Goal: Task Accomplishment & Management: Manage account settings

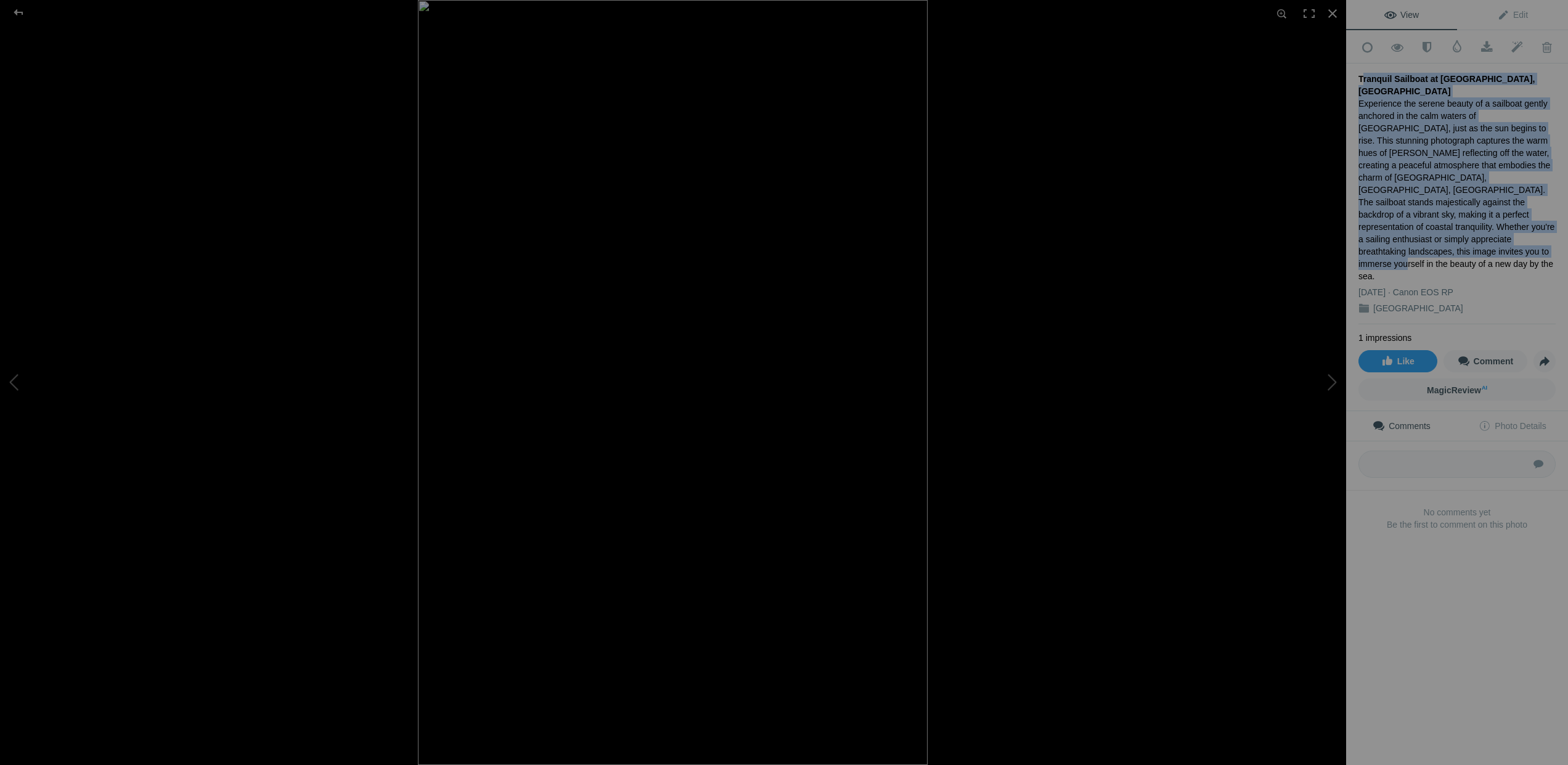
drag, startPoint x: 1358, startPoint y: 75, endPoint x: 1426, endPoint y: 235, distance: 173.9
click at [1426, 235] on div "Tranquil Sailboat at Sunrise Over Mar Menor, Los Alcazares Experience the seren…" at bounding box center [1456, 193] width 197 height 261
copy div "Tranquil Sailboat at Sunrise Over Mar Menor, Los Alcazares Experience the seren…"
click at [1148, 404] on div at bounding box center [1090, 382] width 1346 height 765
click at [19, 13] on div at bounding box center [19, 12] width 44 height 25
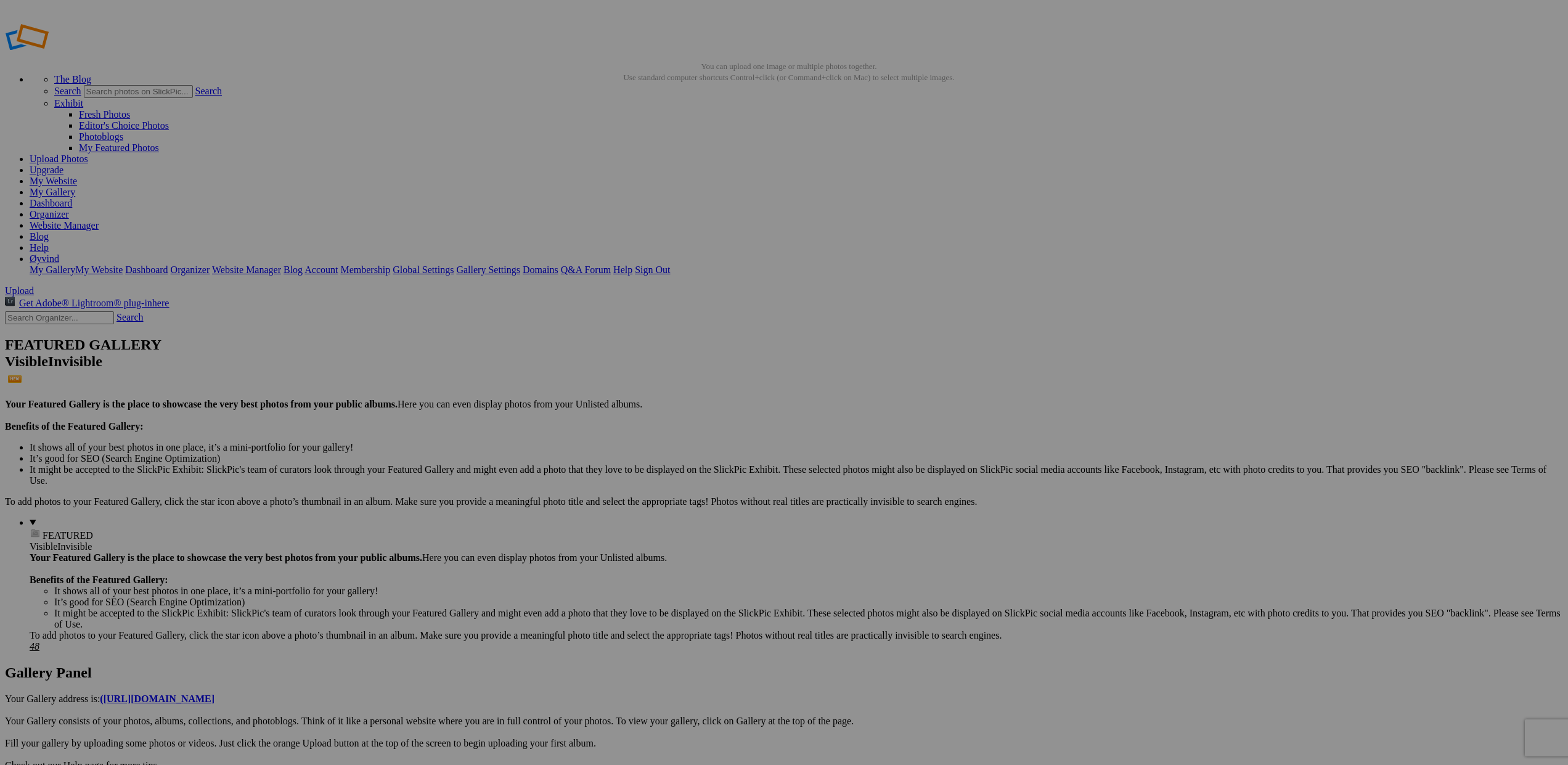
scroll to position [5, 0]
click at [702, 463] on span "Yes" at bounding box center [695, 463] width 14 height 10
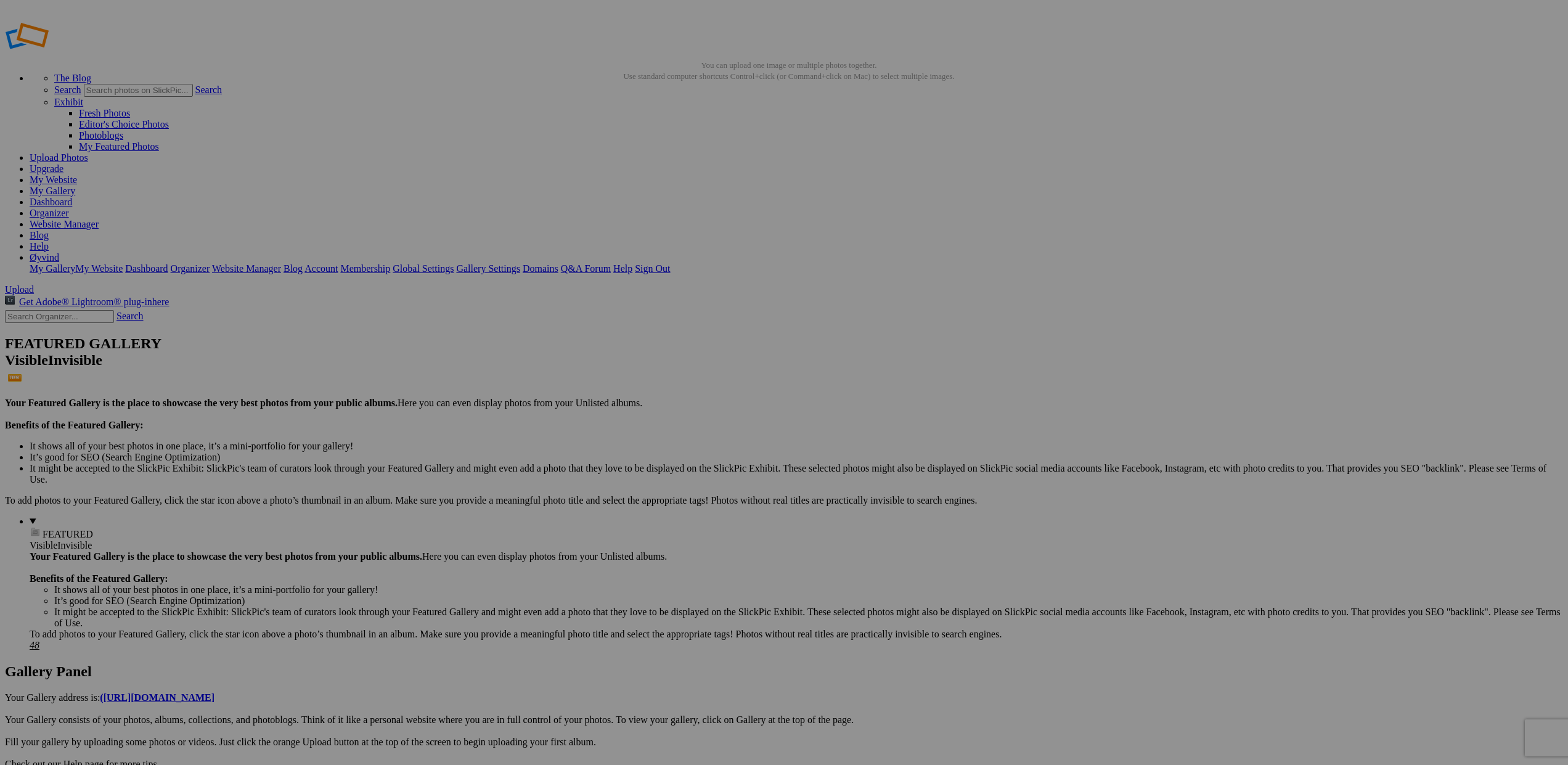
click at [702, 466] on span "Yes" at bounding box center [695, 463] width 14 height 10
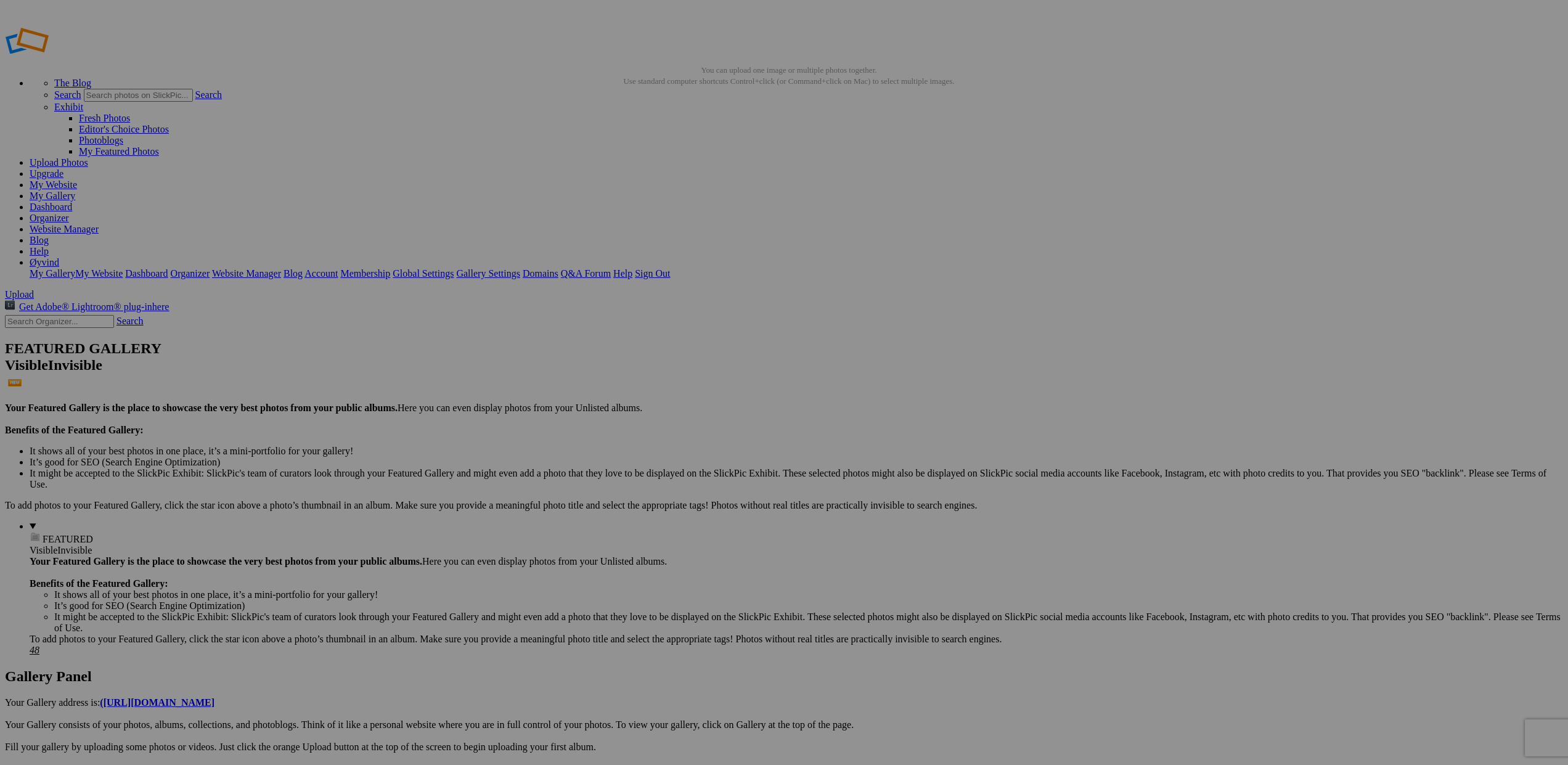
click at [621, 429] on span at bounding box center [621, 434] width 0 height 10
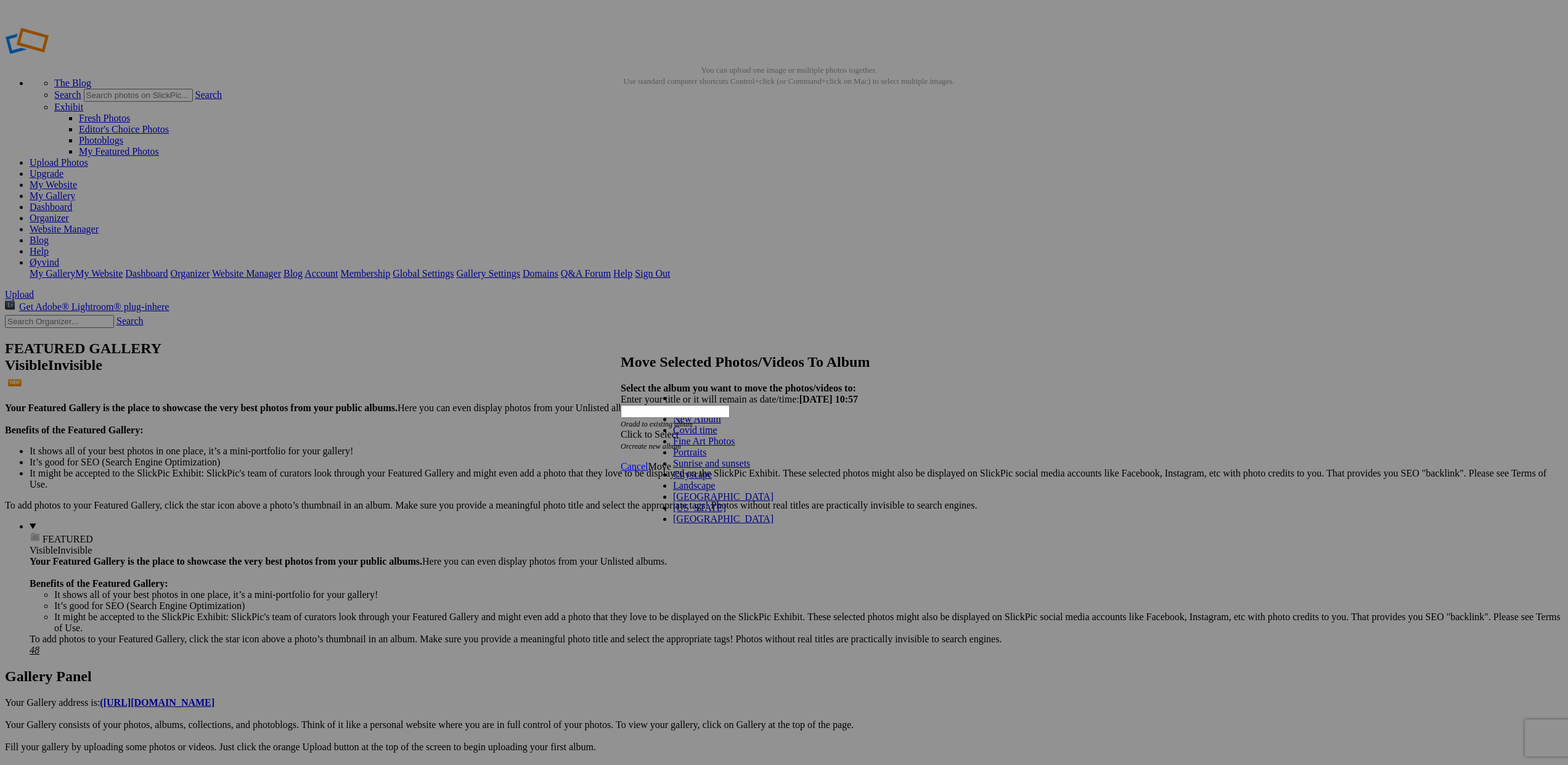
click at [673, 468] on link "Sunrise and sunsets" at bounding box center [712, 463] width 77 height 10
click at [670, 461] on span "Move" at bounding box center [659, 466] width 23 height 10
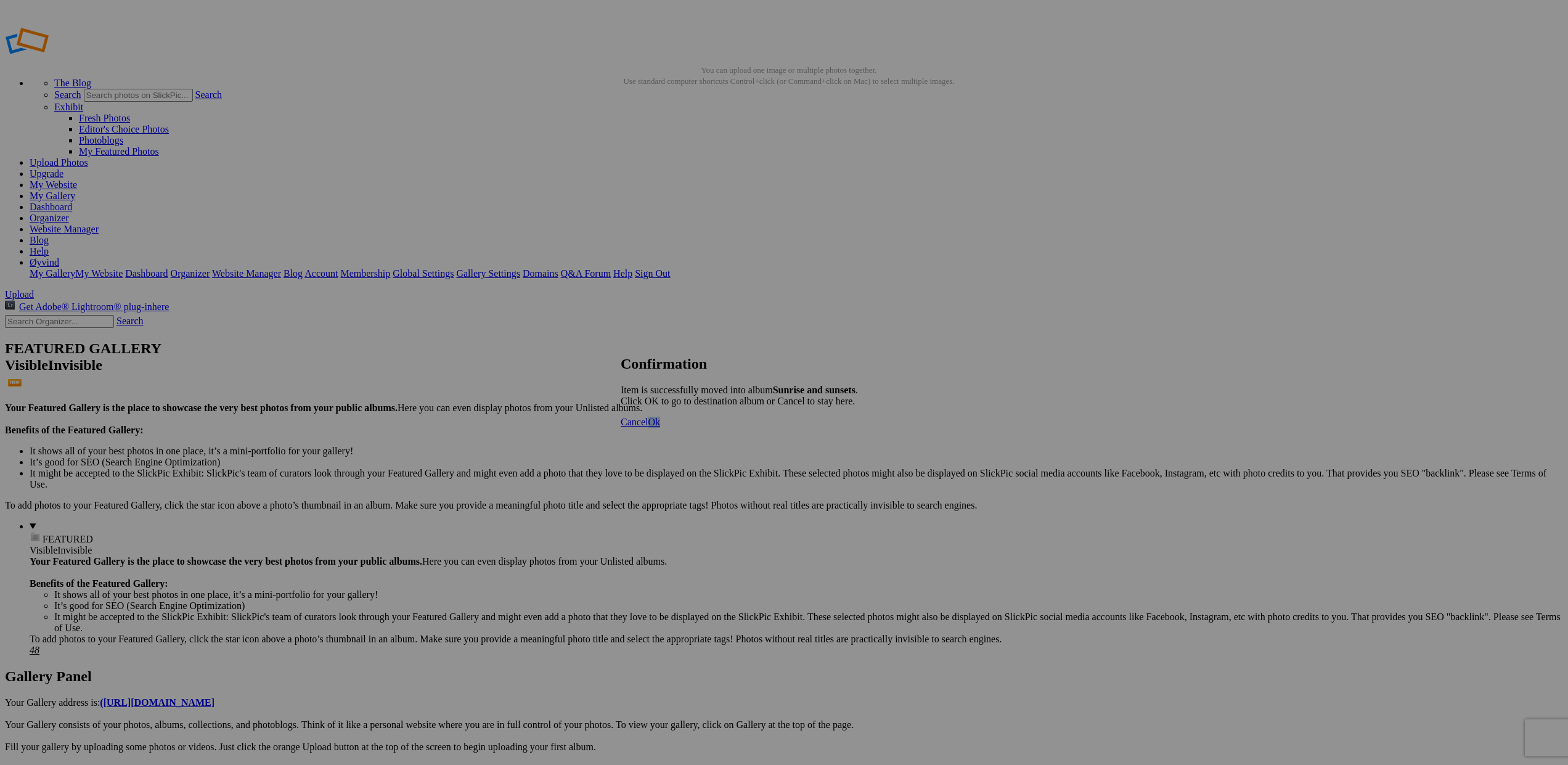
click at [660, 427] on span "Ok" at bounding box center [654, 421] width 12 height 10
click at [621, 429] on span at bounding box center [621, 434] width 0 height 10
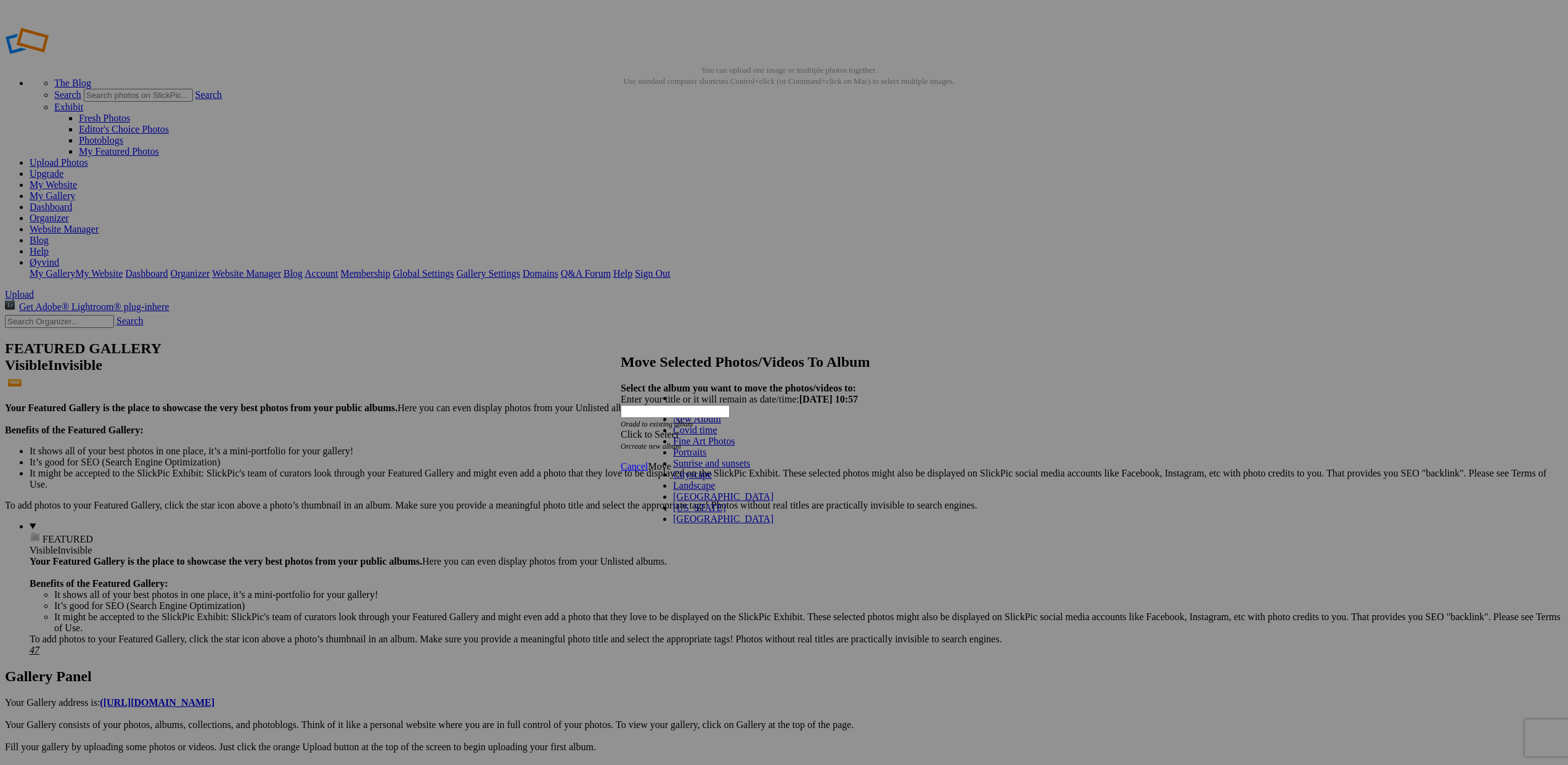
click at [686, 468] on link "Sunrise and sunsets" at bounding box center [712, 463] width 77 height 10
click at [670, 461] on span "Move" at bounding box center [659, 466] width 23 height 10
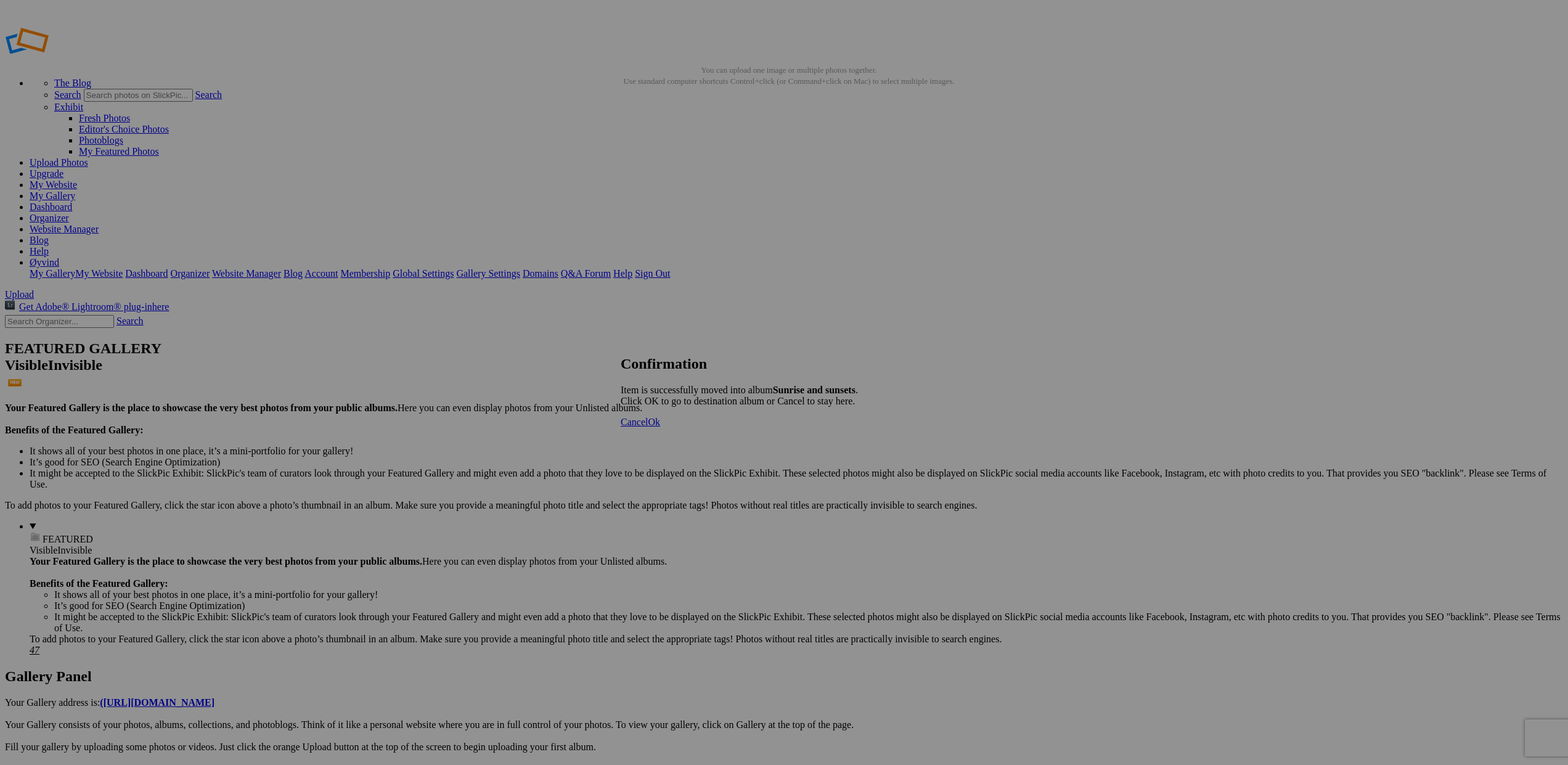
click at [660, 427] on span "Ok" at bounding box center [654, 421] width 12 height 10
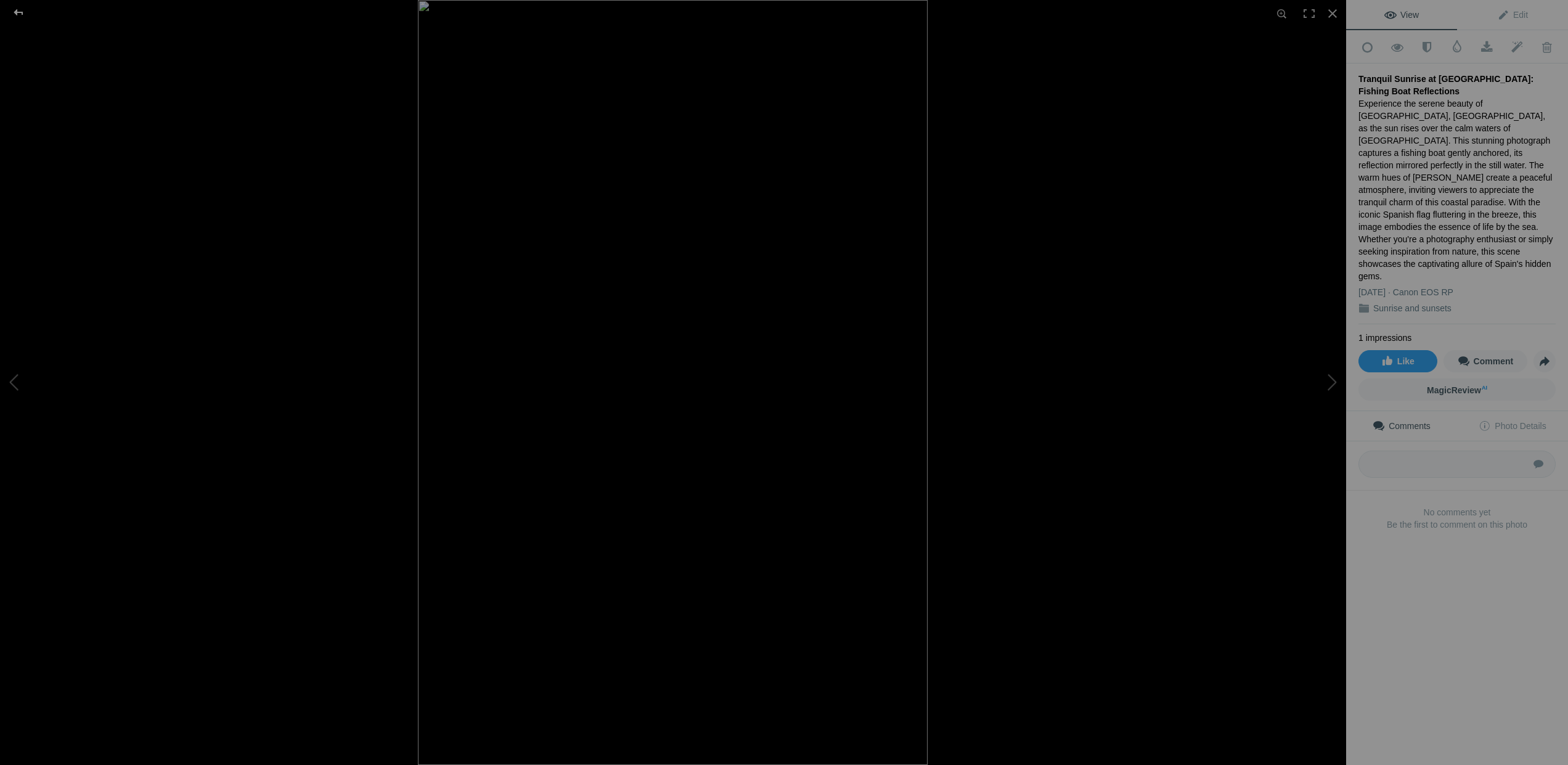
click at [15, 10] on div at bounding box center [19, 12] width 44 height 25
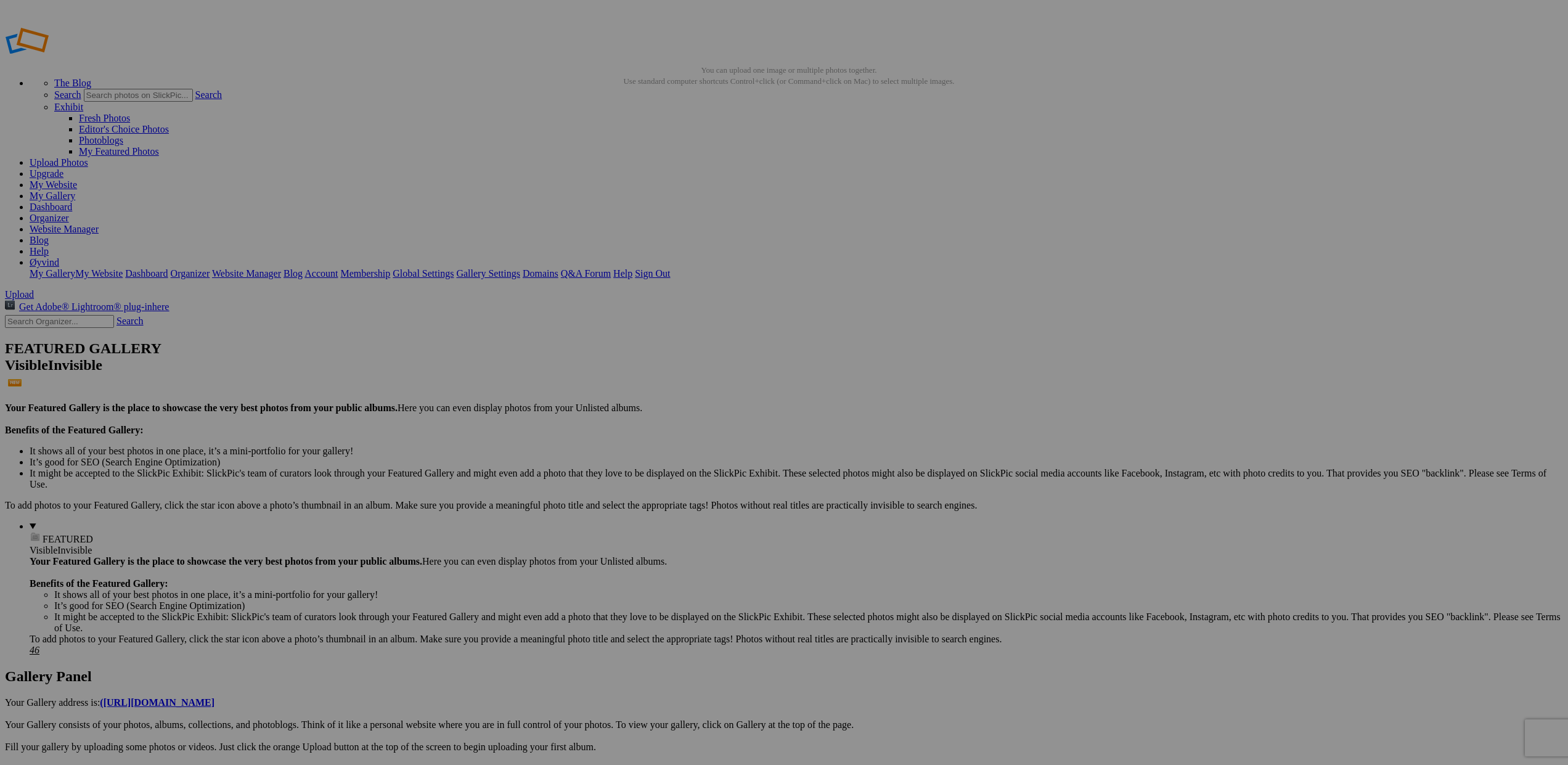
click at [670, 461] on span "Move" at bounding box center [659, 466] width 23 height 10
click at [854, 429] on div "Click to Select" at bounding box center [784, 434] width 327 height 11
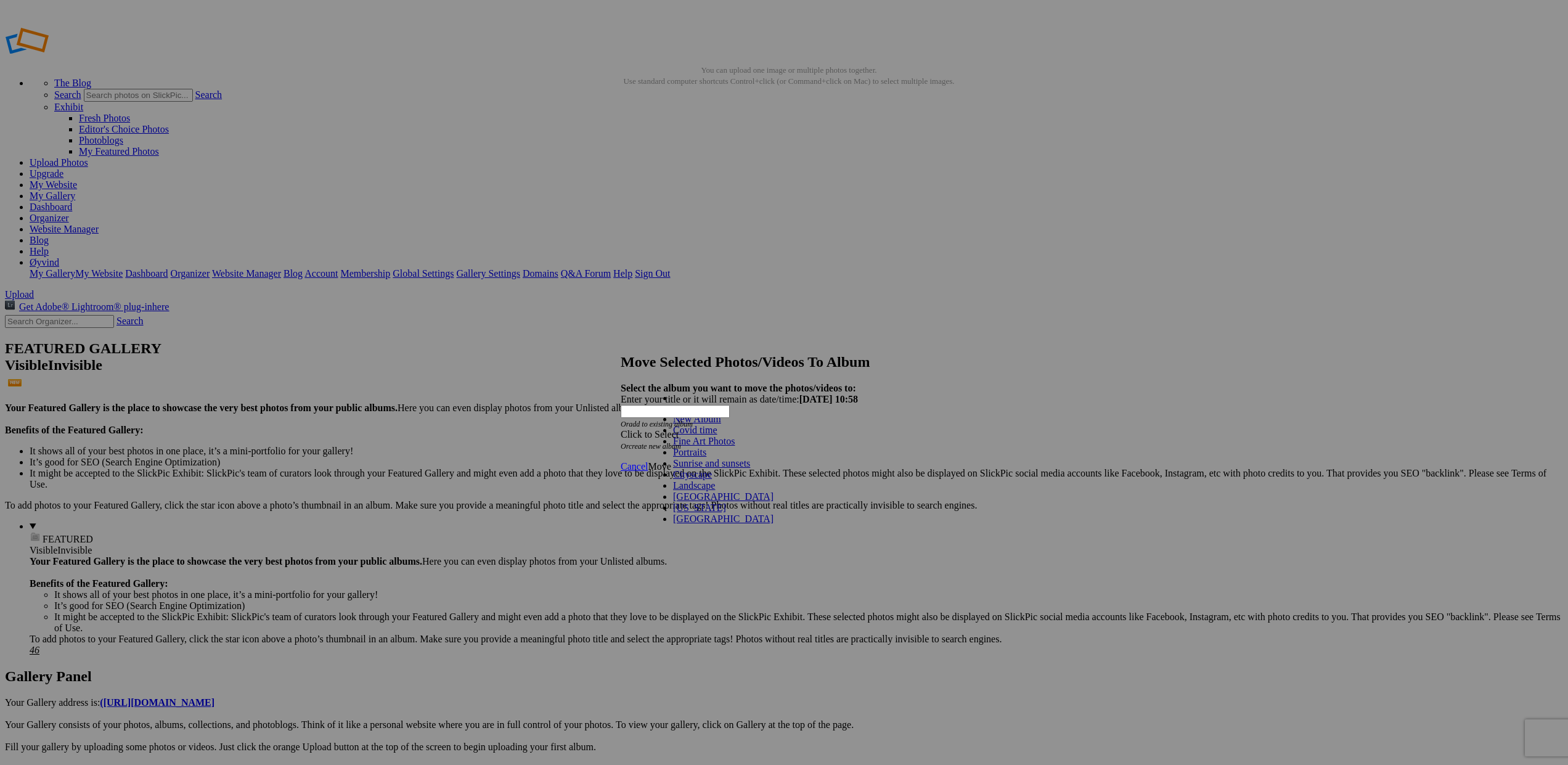
click at [685, 468] on link "Sunrise and sunsets" at bounding box center [712, 463] width 77 height 10
click at [670, 461] on span "Move" at bounding box center [659, 466] width 23 height 10
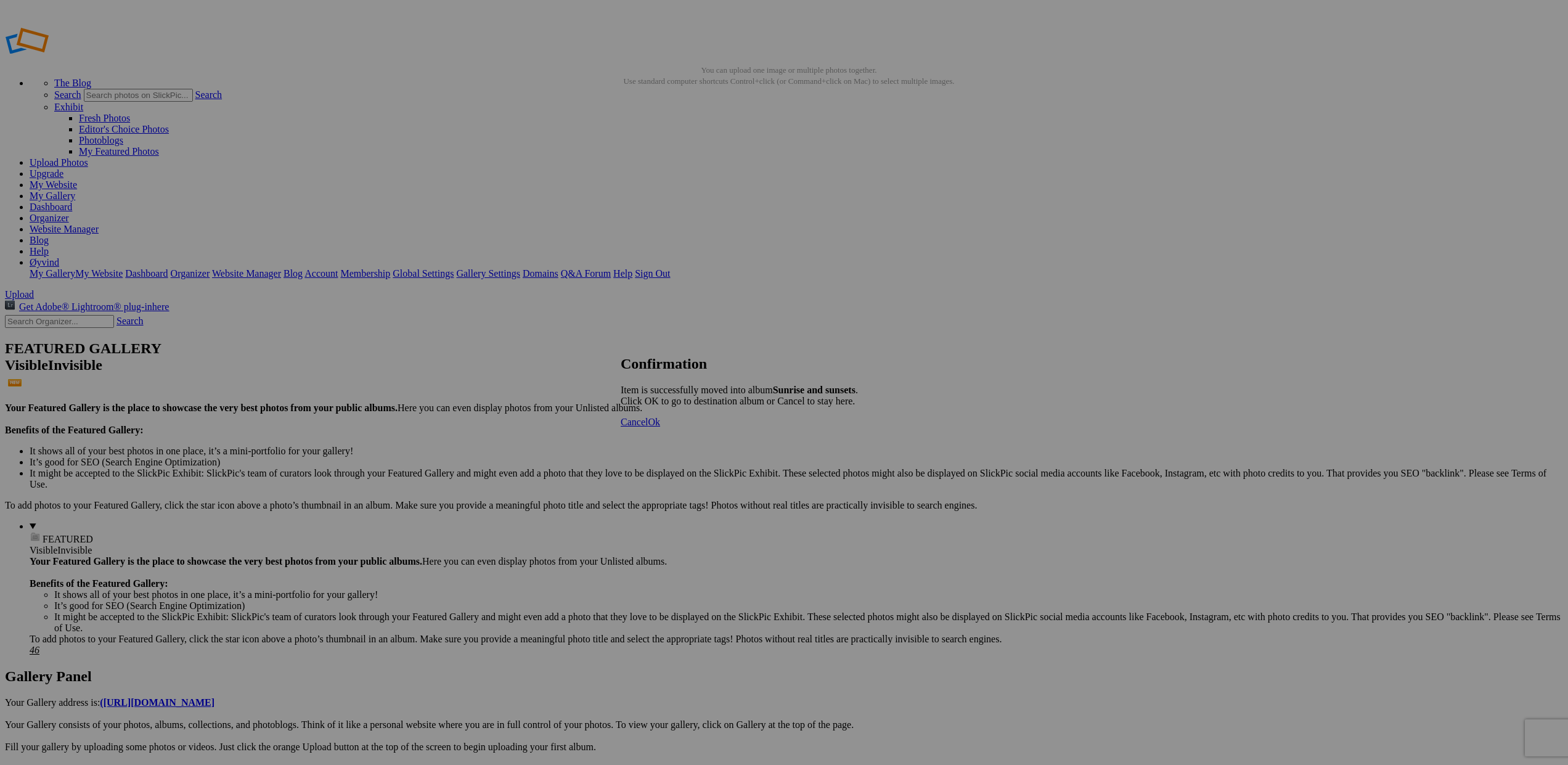
click at [660, 427] on span "Ok" at bounding box center [654, 421] width 12 height 10
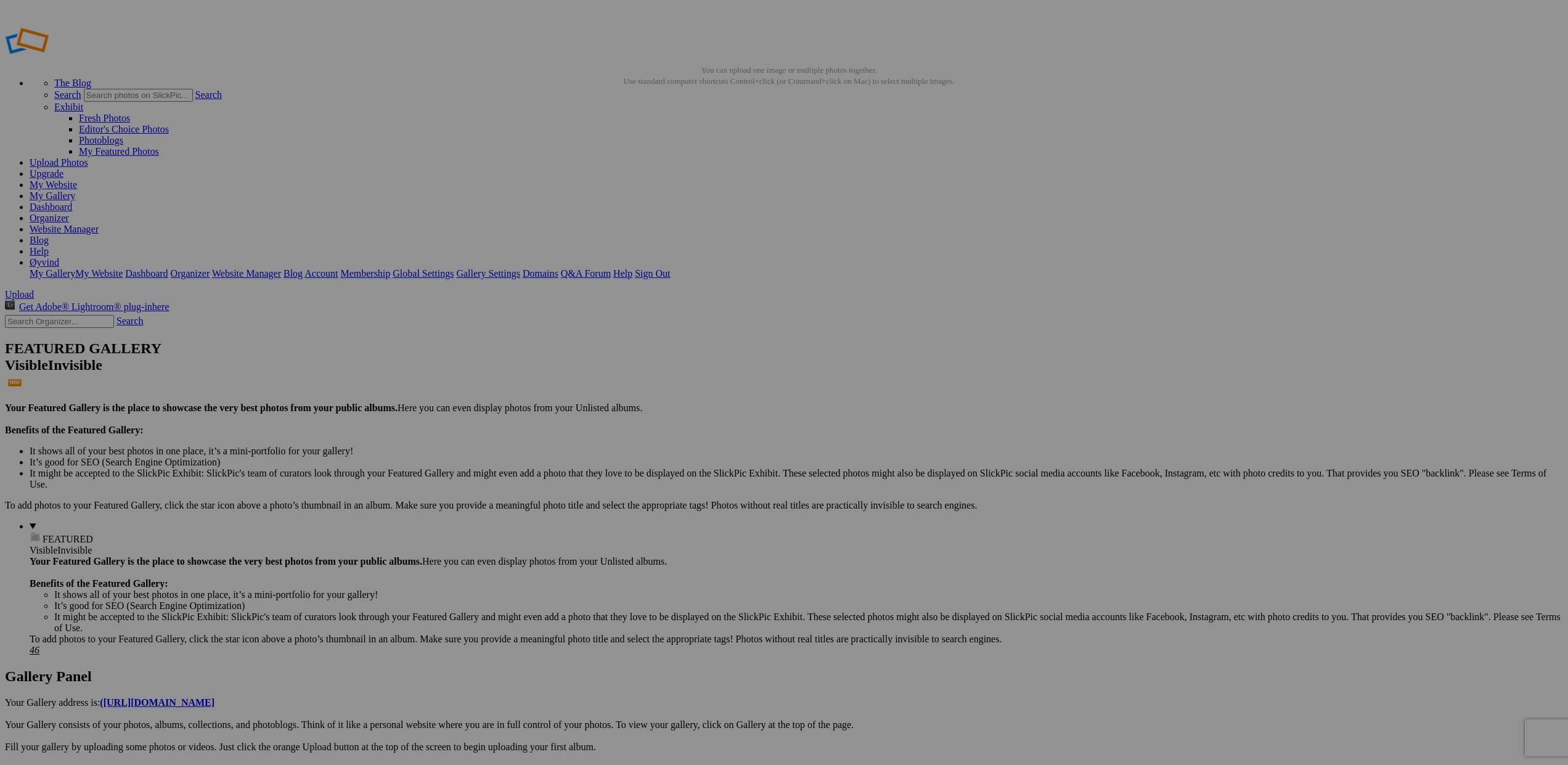
click at [621, 429] on span at bounding box center [621, 434] width 0 height 10
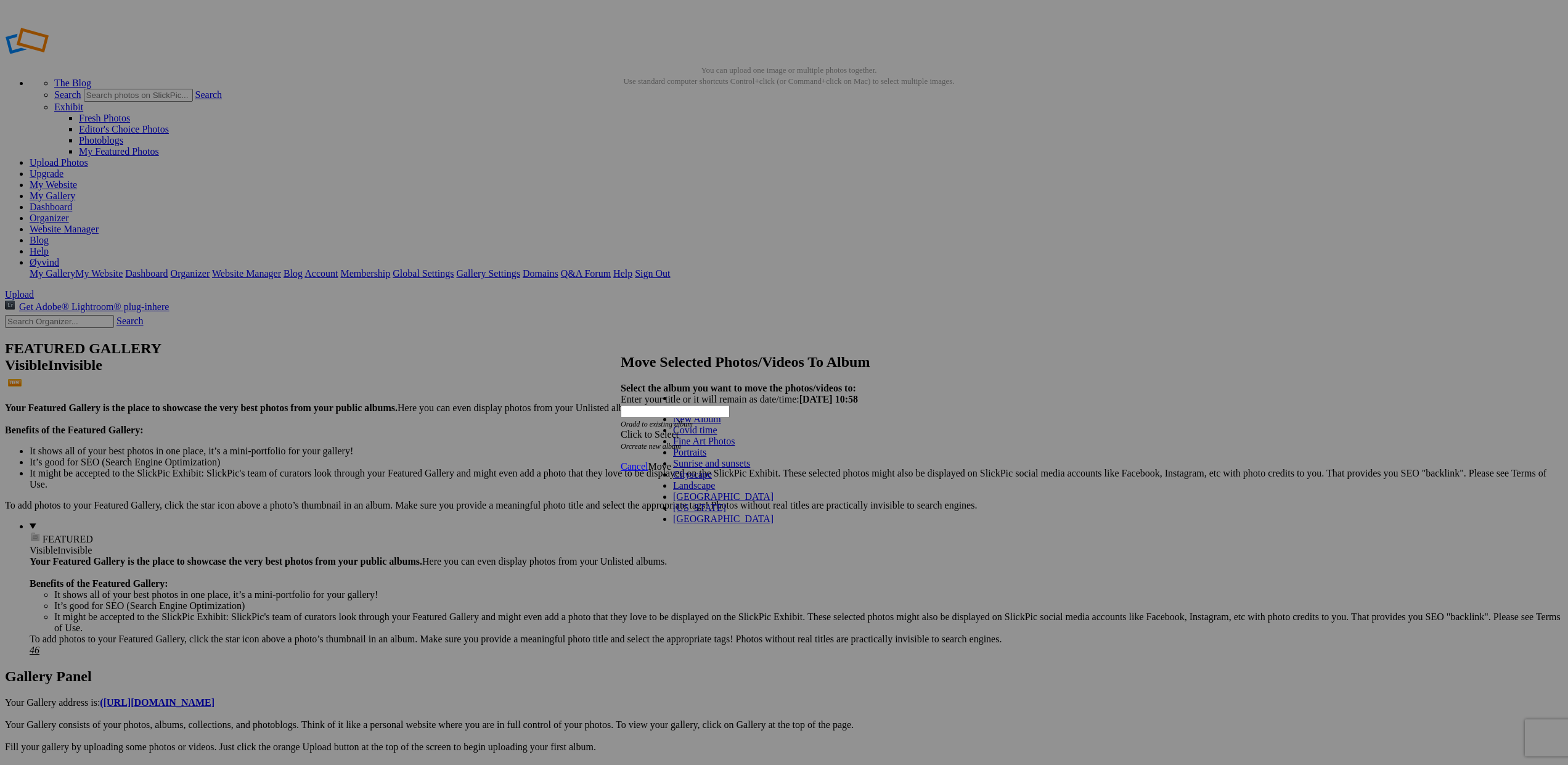
click at [703, 468] on link "Sunrise and sunsets" at bounding box center [712, 463] width 77 height 10
click at [670, 461] on span "Move" at bounding box center [659, 466] width 23 height 10
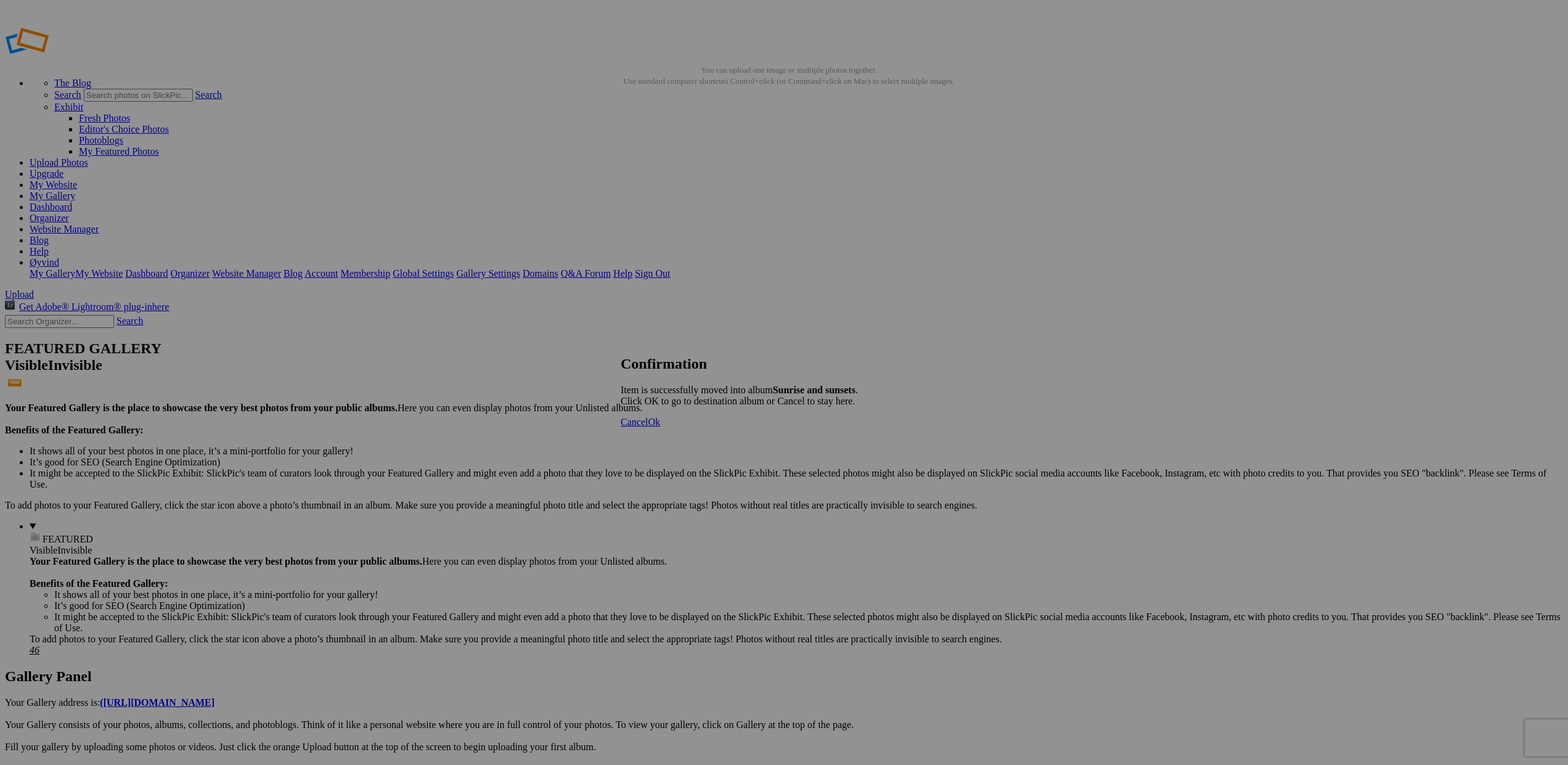
click at [660, 427] on span "Ok" at bounding box center [654, 421] width 12 height 10
click at [621, 429] on span at bounding box center [621, 434] width 0 height 10
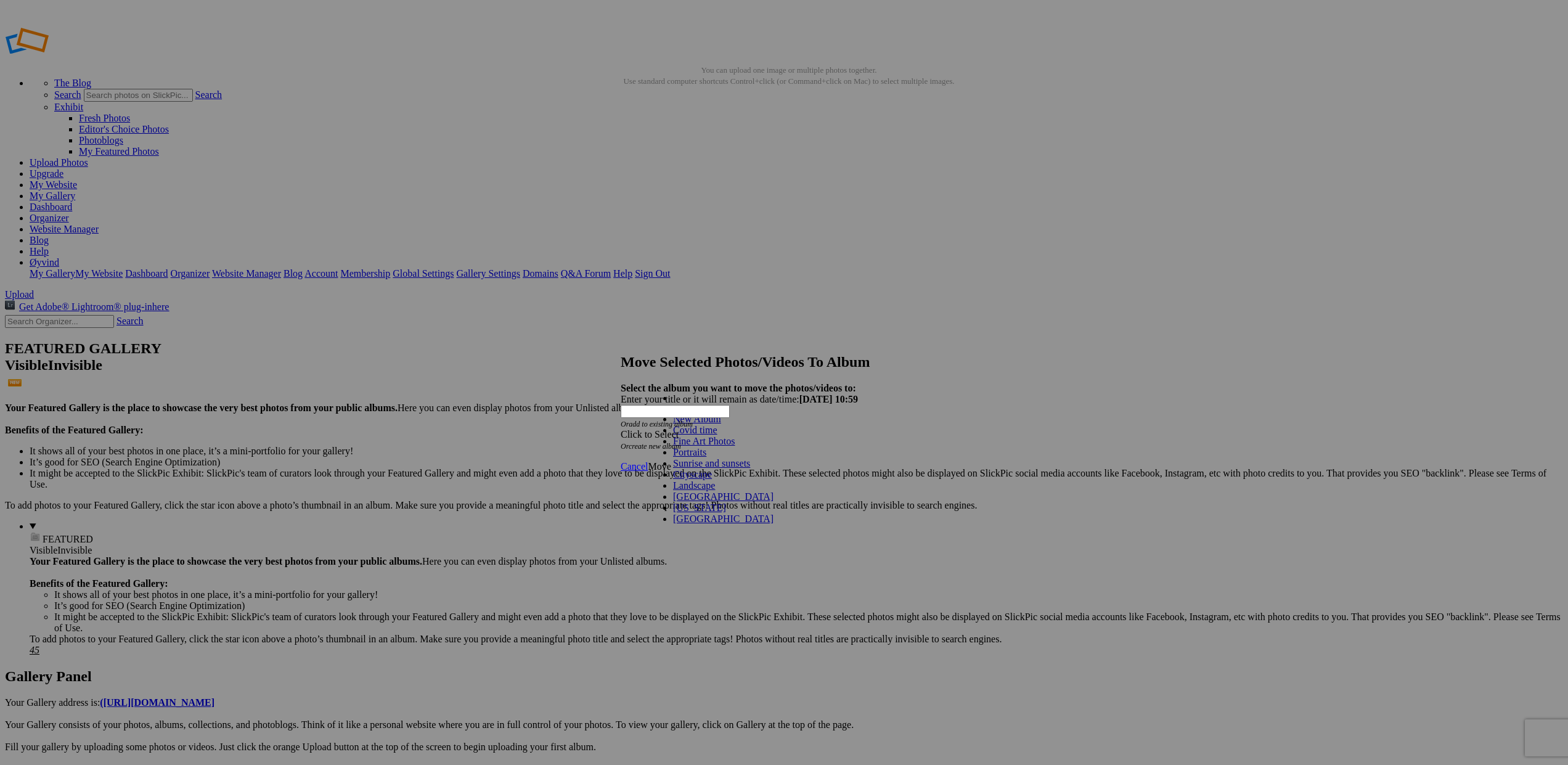
click at [705, 468] on link "Sunrise and sunsets" at bounding box center [712, 463] width 77 height 10
click at [670, 461] on span "Move" at bounding box center [659, 466] width 23 height 10
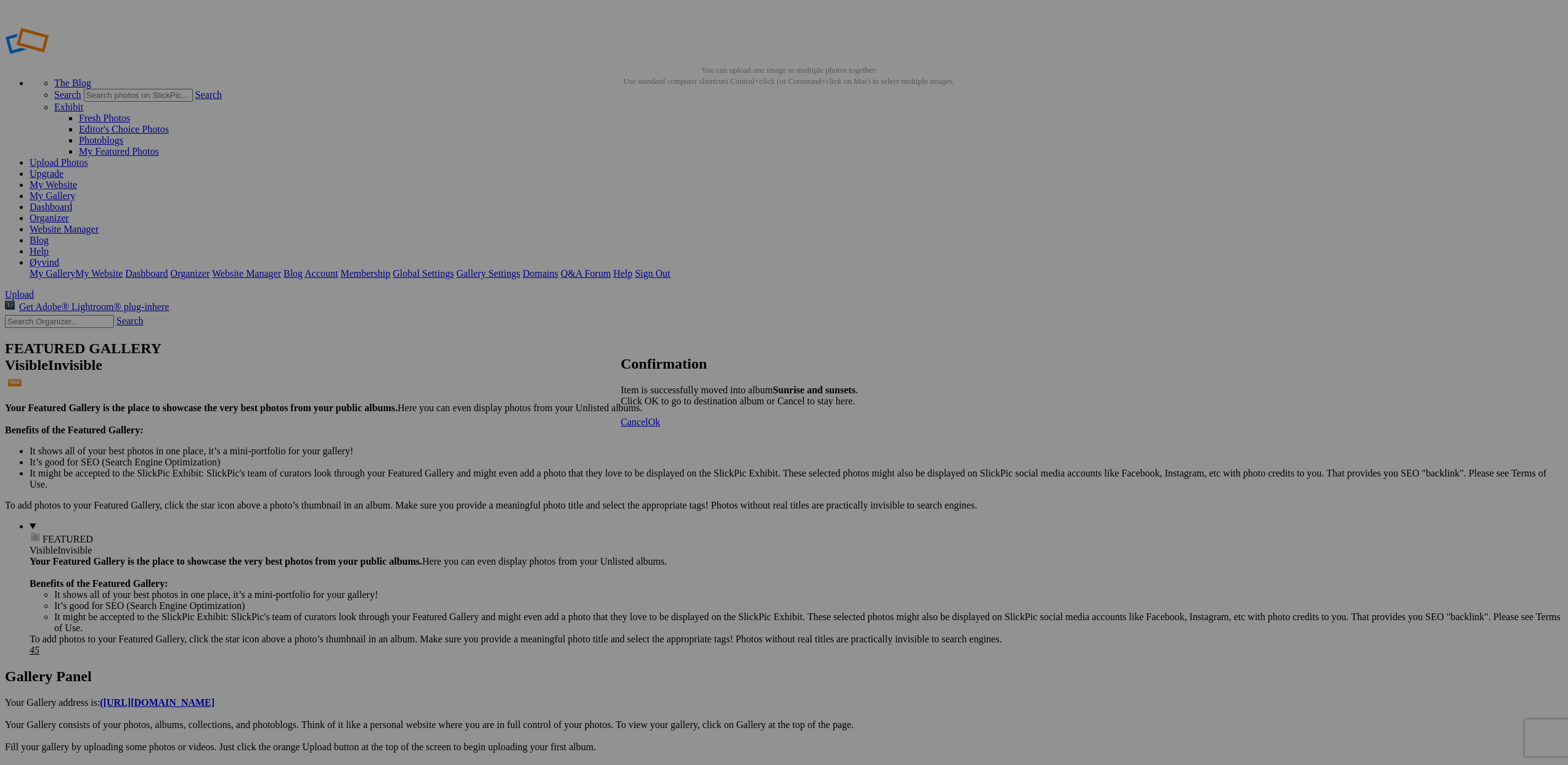
scroll to position [0, 1]
click at [660, 427] on span "Ok" at bounding box center [654, 421] width 12 height 10
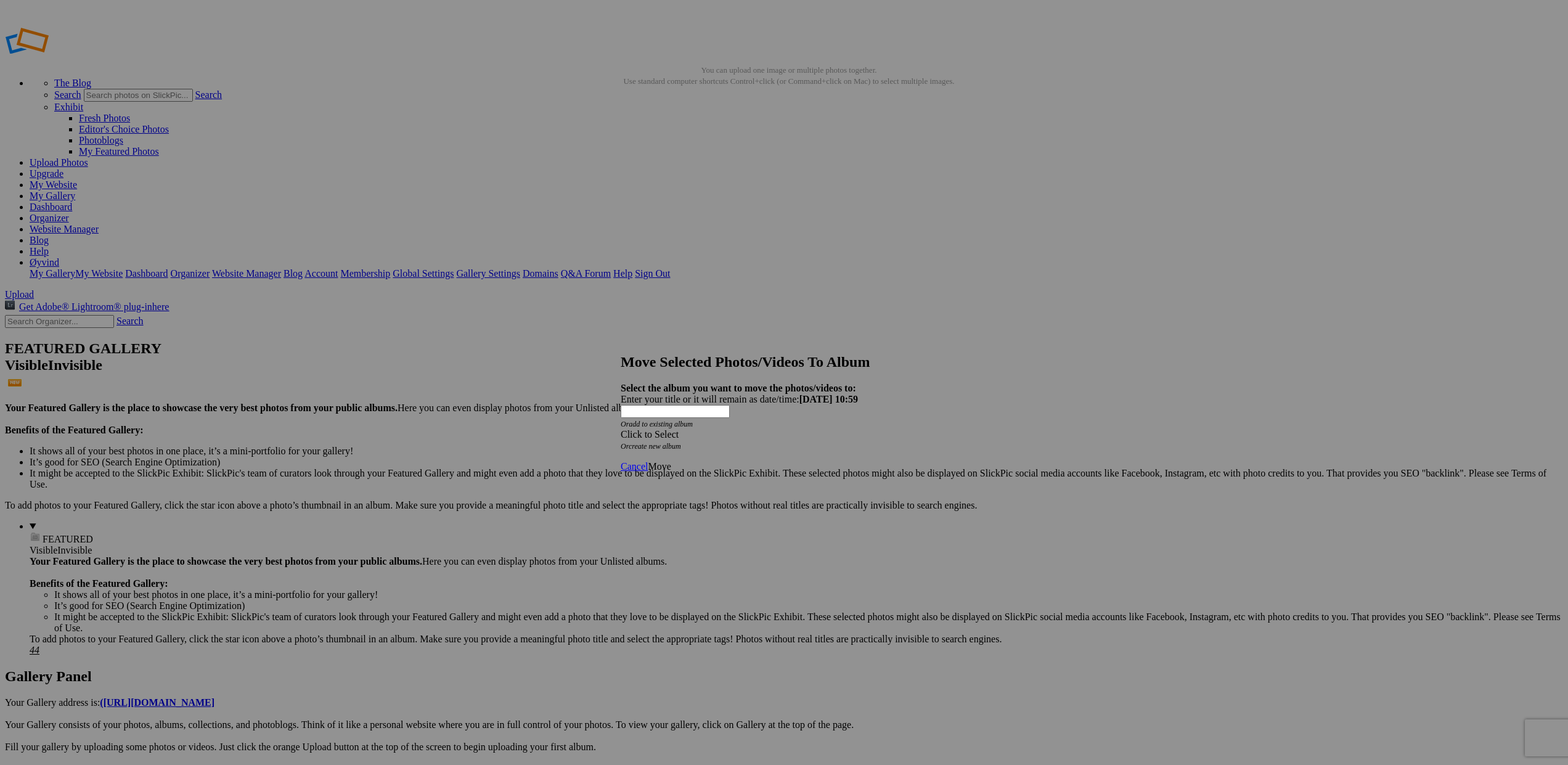
click at [621, 429] on span at bounding box center [621, 434] width 0 height 10
click at [681, 468] on link "Sunrise and sunsets" at bounding box center [712, 463] width 77 height 10
click at [670, 461] on span "Move" at bounding box center [659, 466] width 23 height 10
click at [660, 427] on span "Ok" at bounding box center [654, 421] width 12 height 10
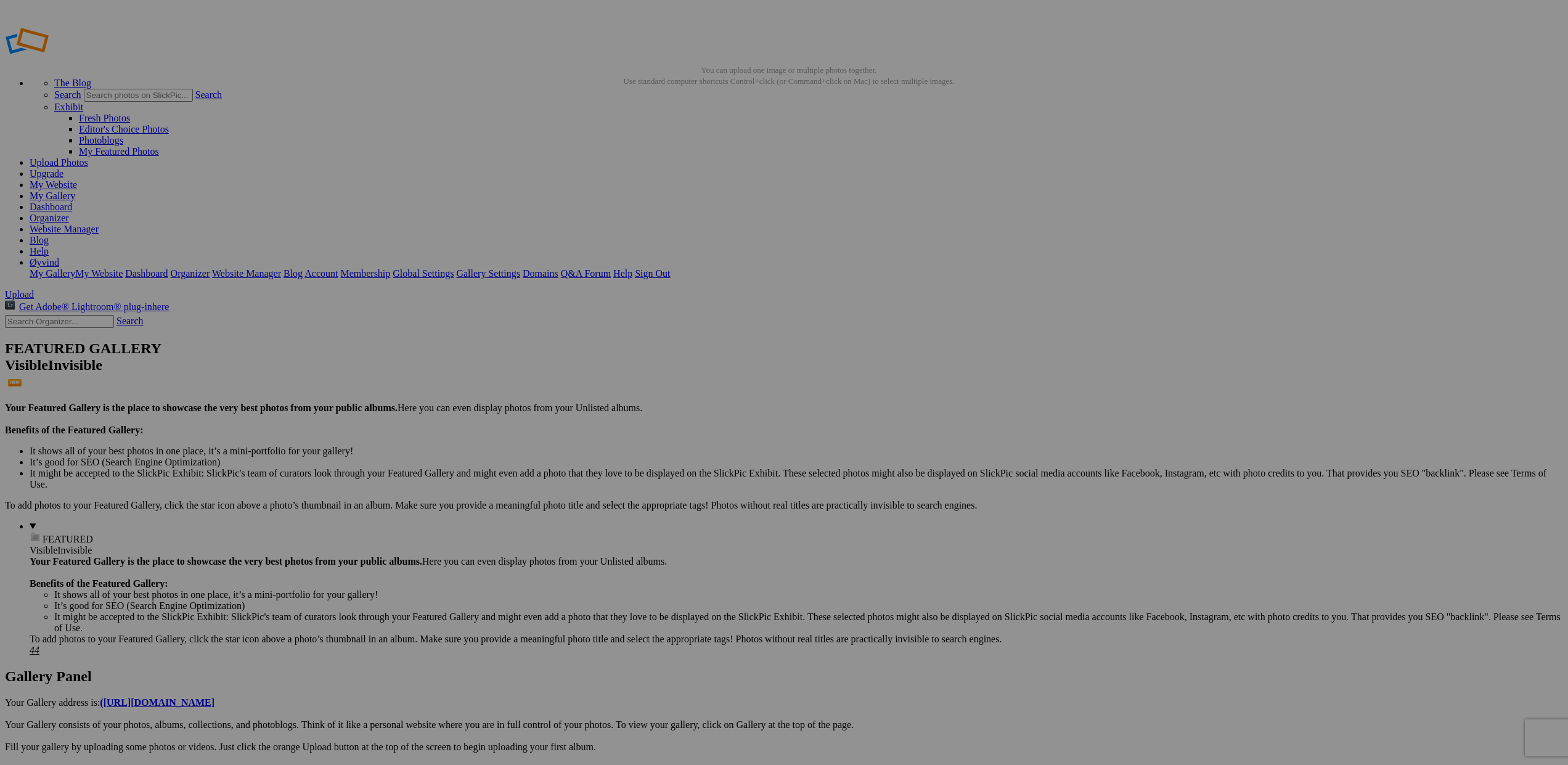
click at [621, 429] on span at bounding box center [621, 434] width 0 height 10
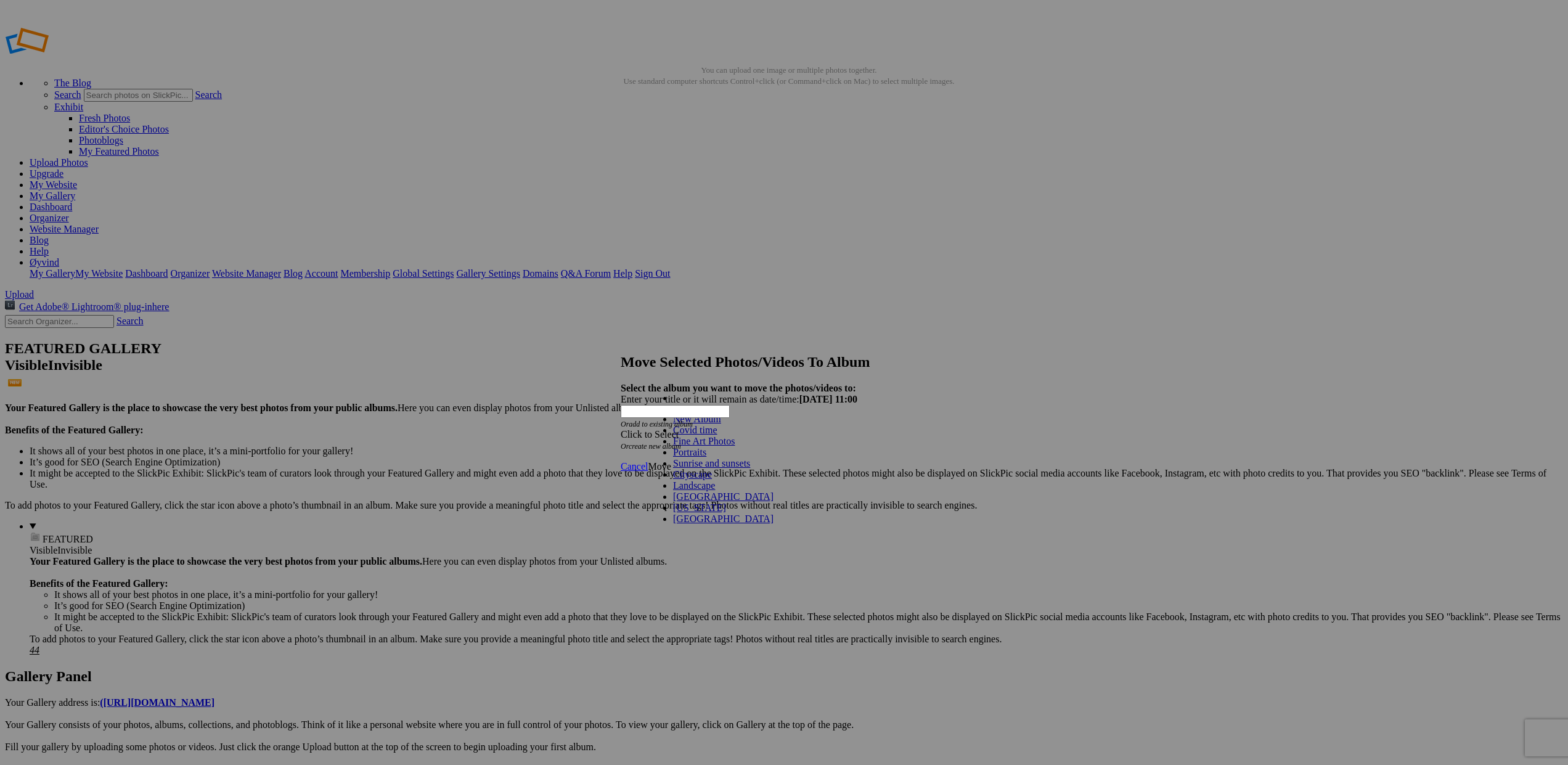
click at [701, 468] on link "Sunrise and sunsets" at bounding box center [712, 463] width 77 height 10
click at [670, 461] on span "Move" at bounding box center [659, 466] width 23 height 10
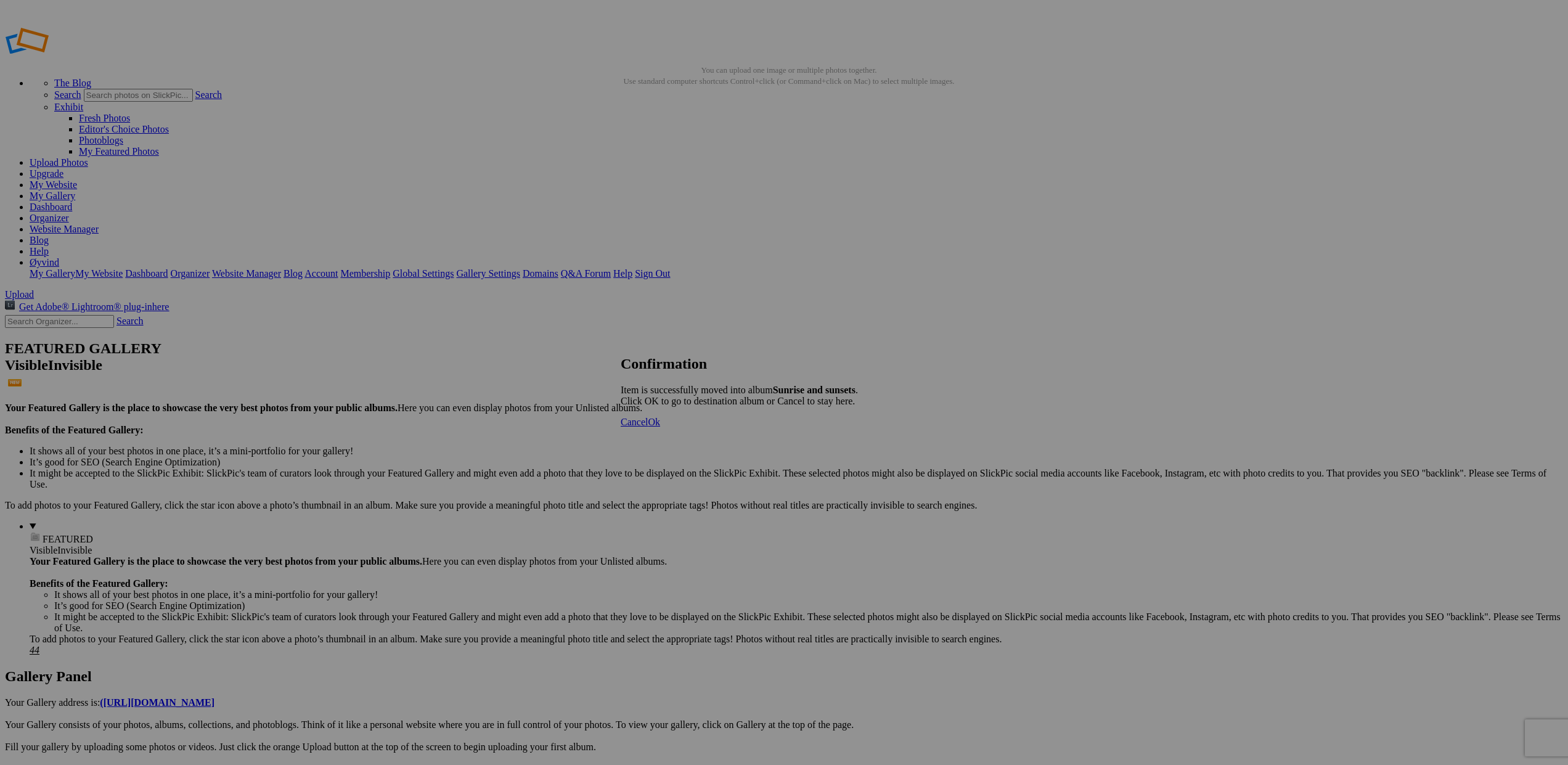
click at [660, 427] on link "Ok" at bounding box center [654, 421] width 12 height 10
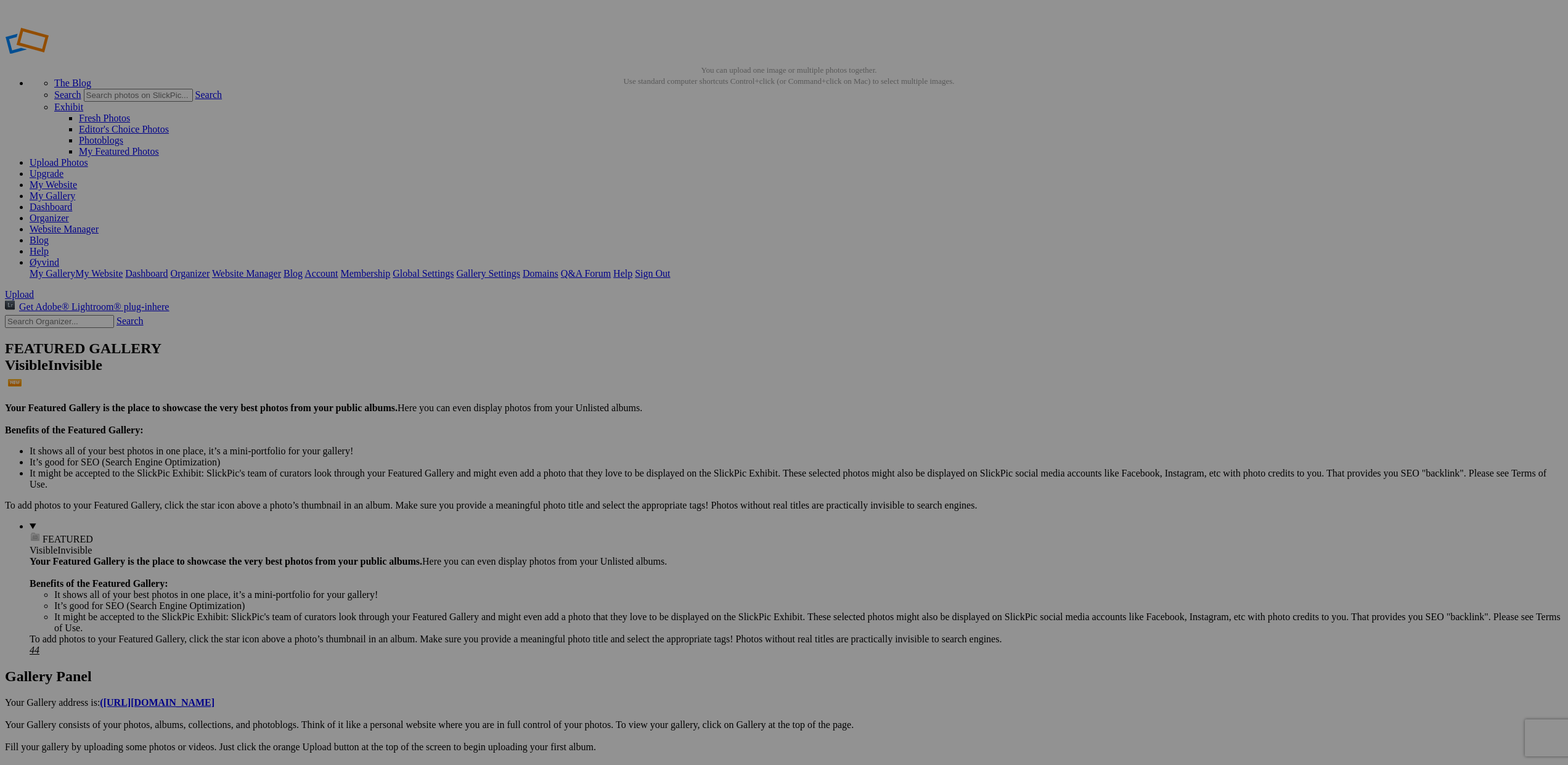
click at [621, 429] on span at bounding box center [621, 434] width 0 height 10
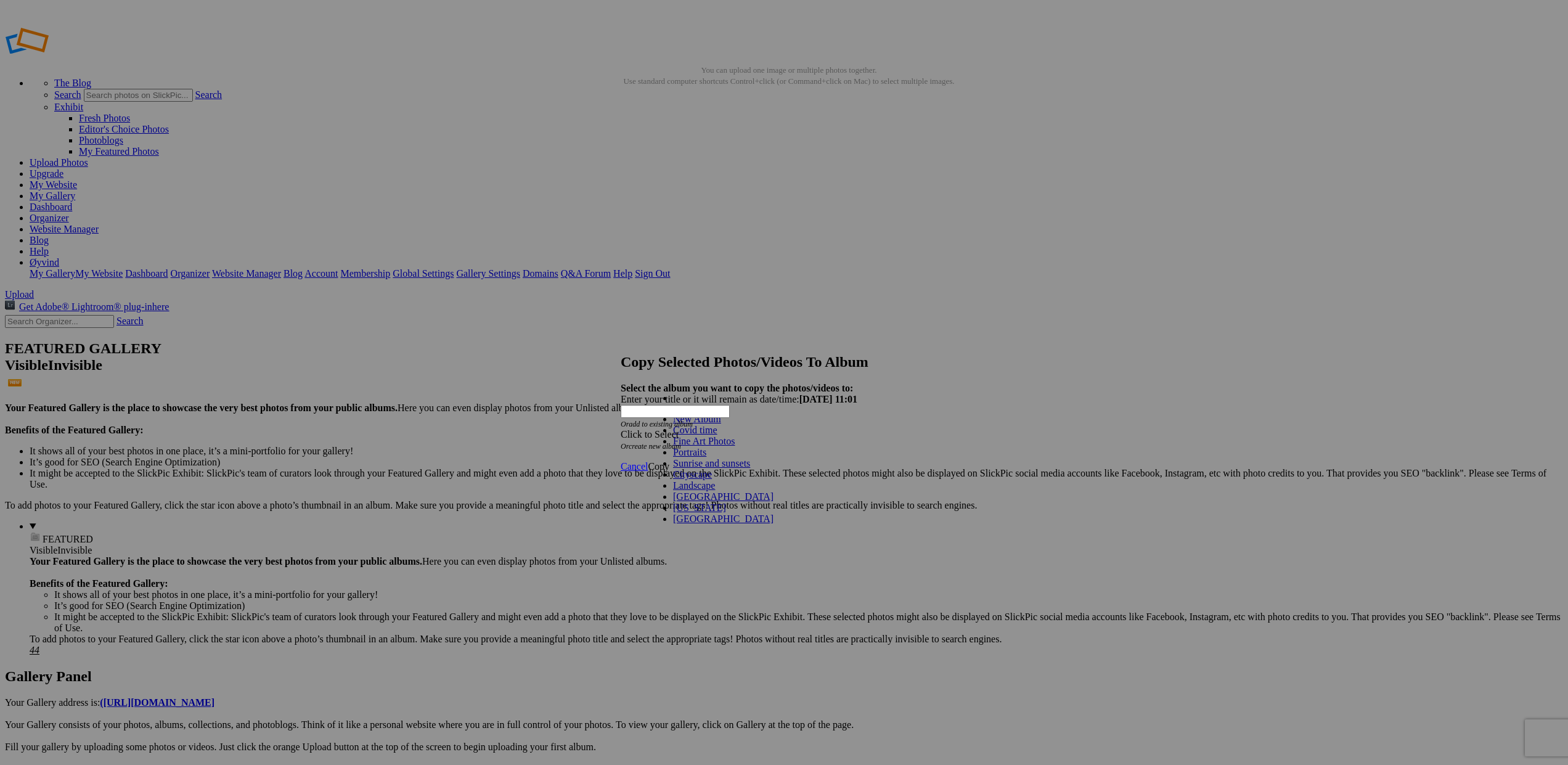
click at [686, 480] on link "Cityscape" at bounding box center [692, 474] width 39 height 10
click at [669, 461] on span "Copy" at bounding box center [658, 466] width 21 height 10
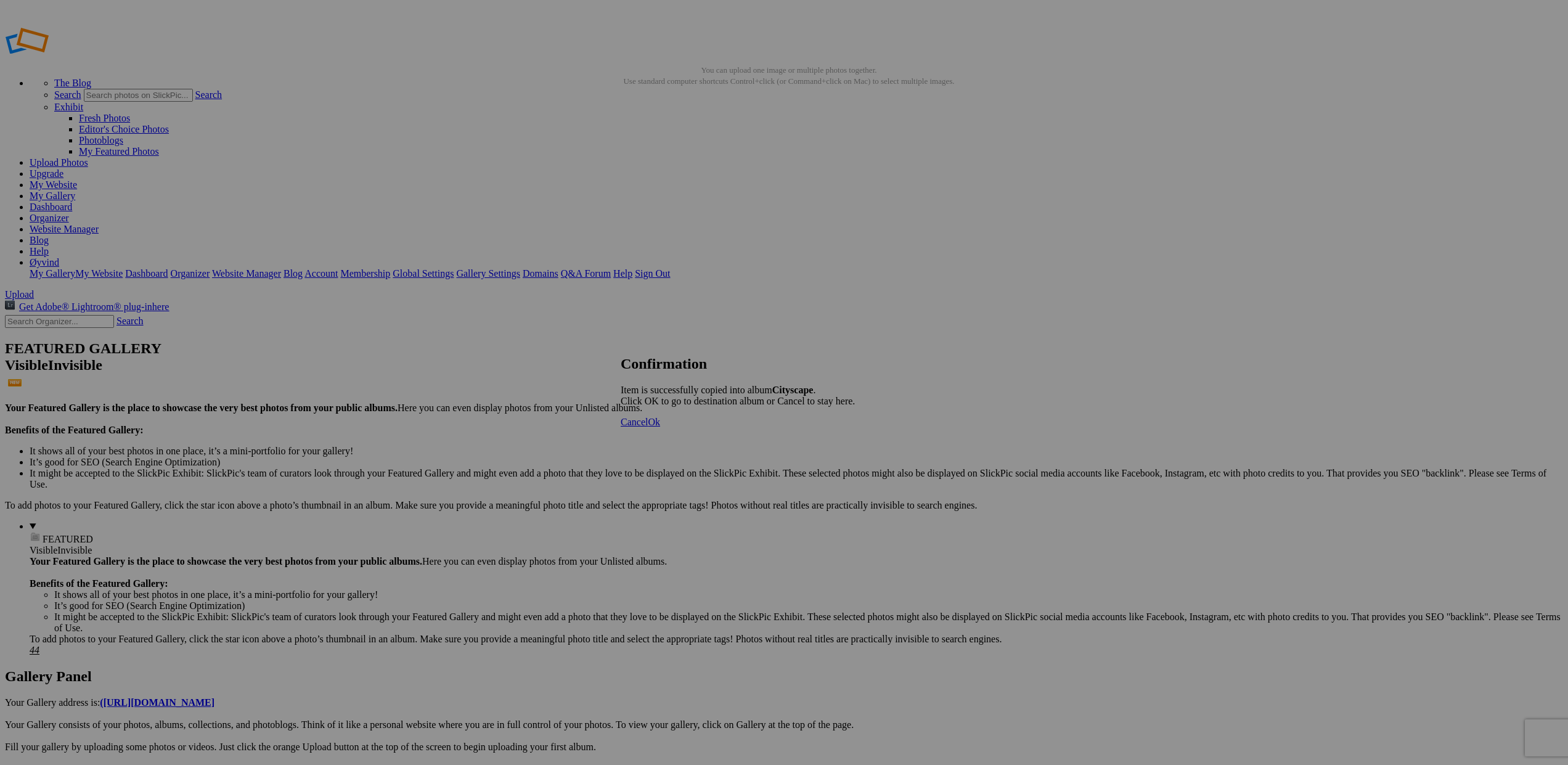
click at [660, 427] on span "Ok" at bounding box center [654, 421] width 12 height 10
click at [648, 461] on span "Cancel" at bounding box center [634, 466] width 27 height 10
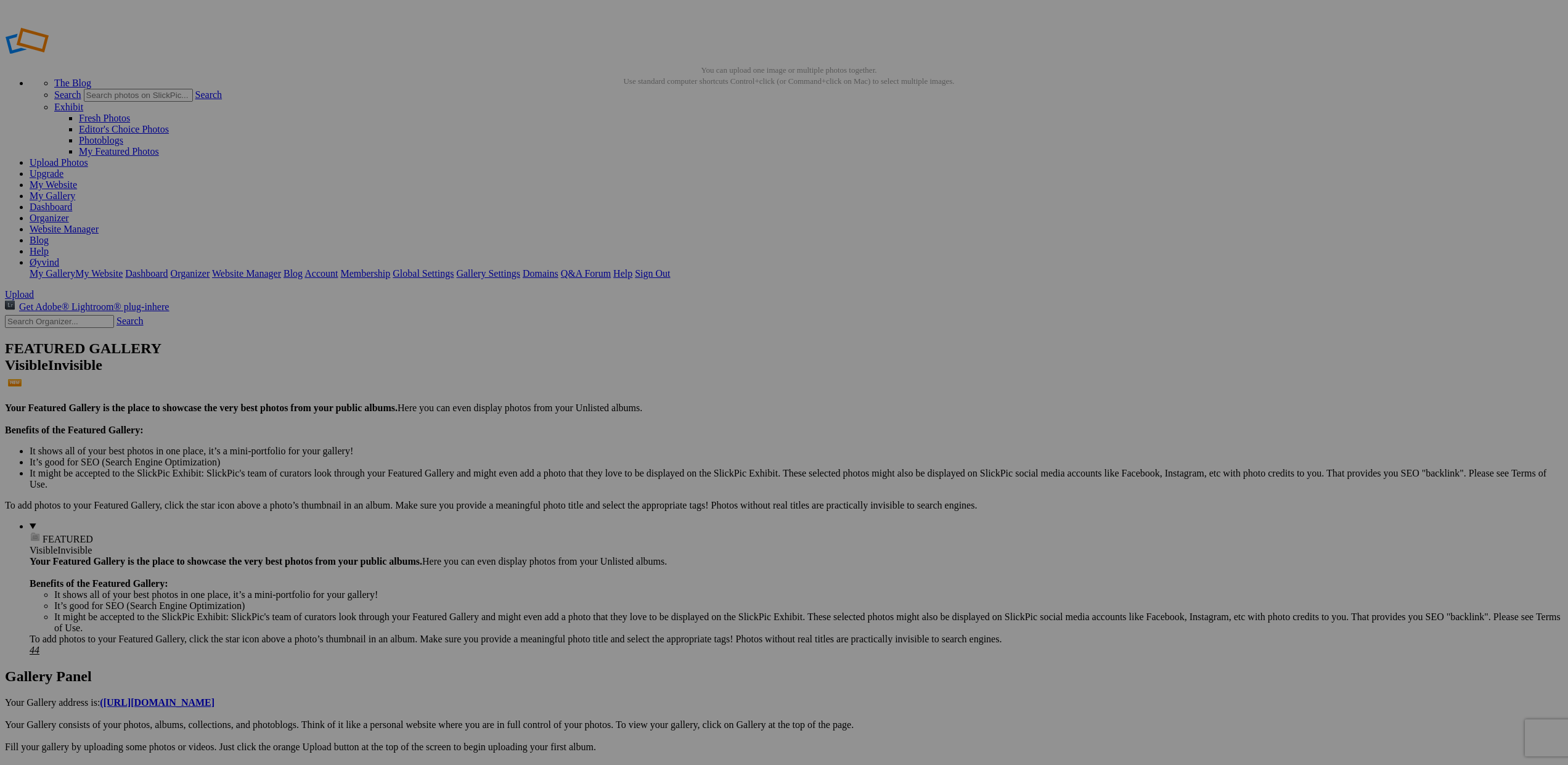
click at [621, 429] on span at bounding box center [621, 434] width 0 height 10
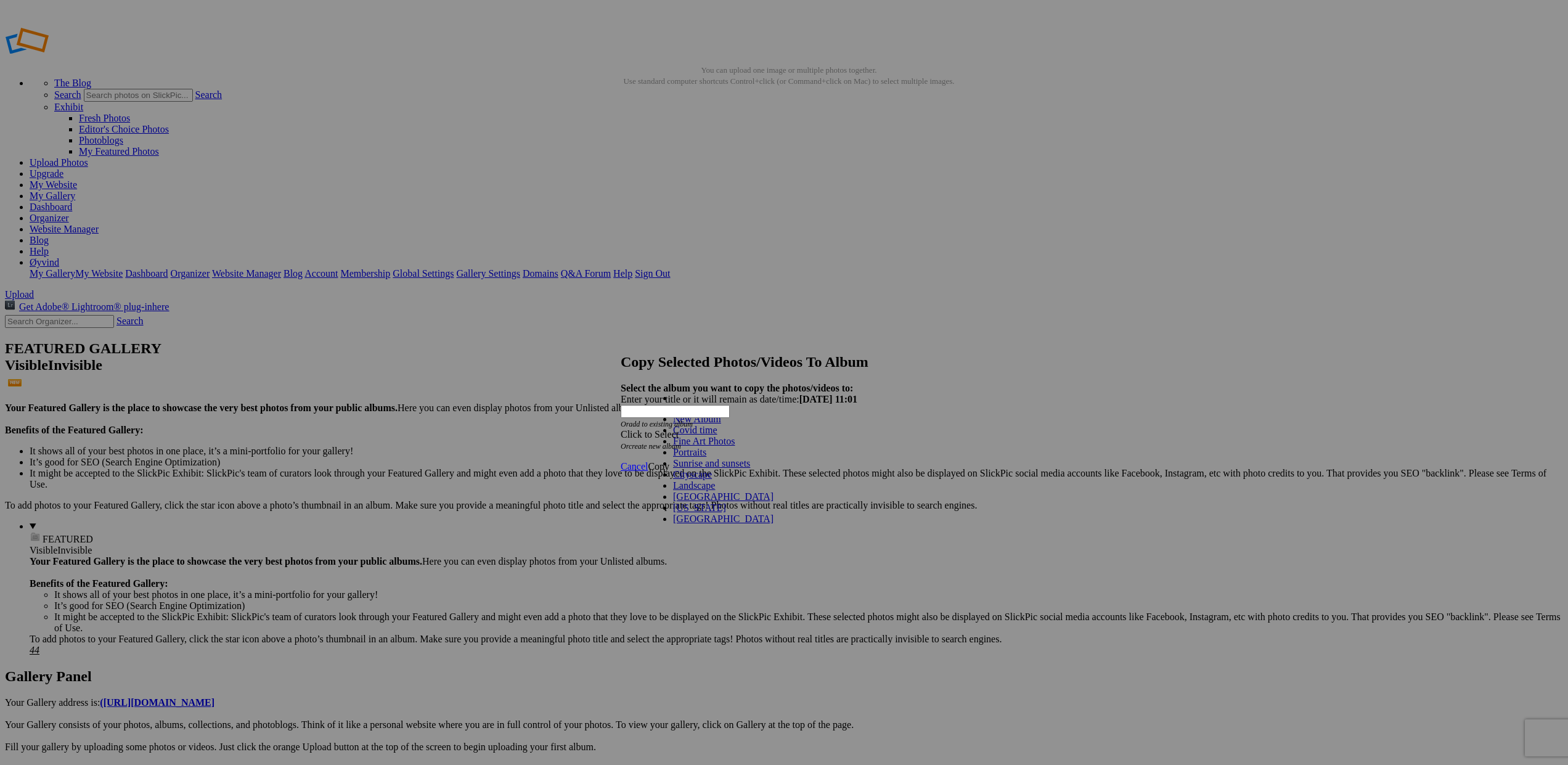
click at [689, 480] on link "Cityscape" at bounding box center [692, 474] width 39 height 10
click at [669, 461] on span "Copy" at bounding box center [658, 466] width 21 height 10
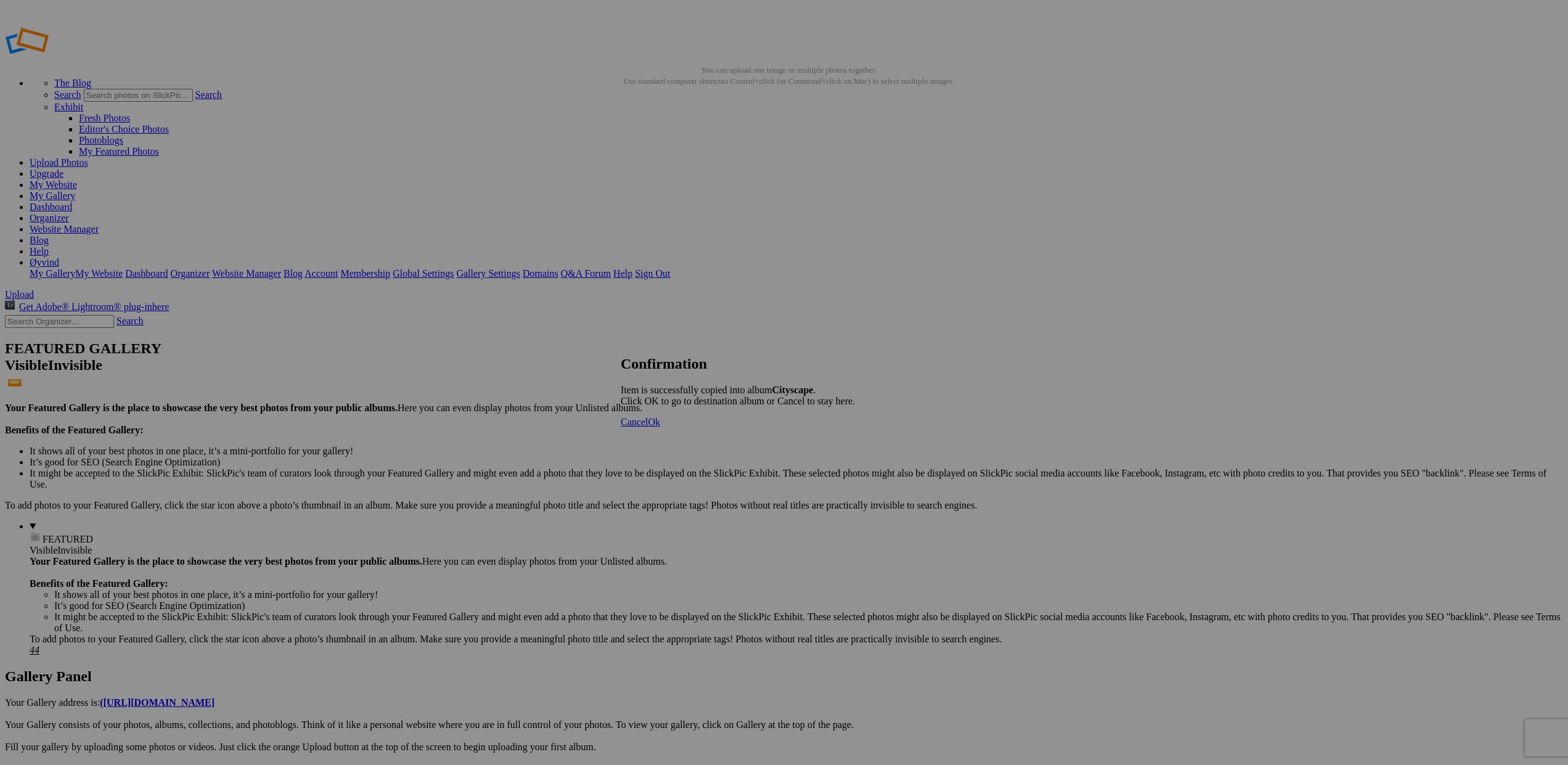
click at [660, 427] on span "Ok" at bounding box center [654, 421] width 12 height 10
click at [621, 429] on span at bounding box center [621, 434] width 0 height 10
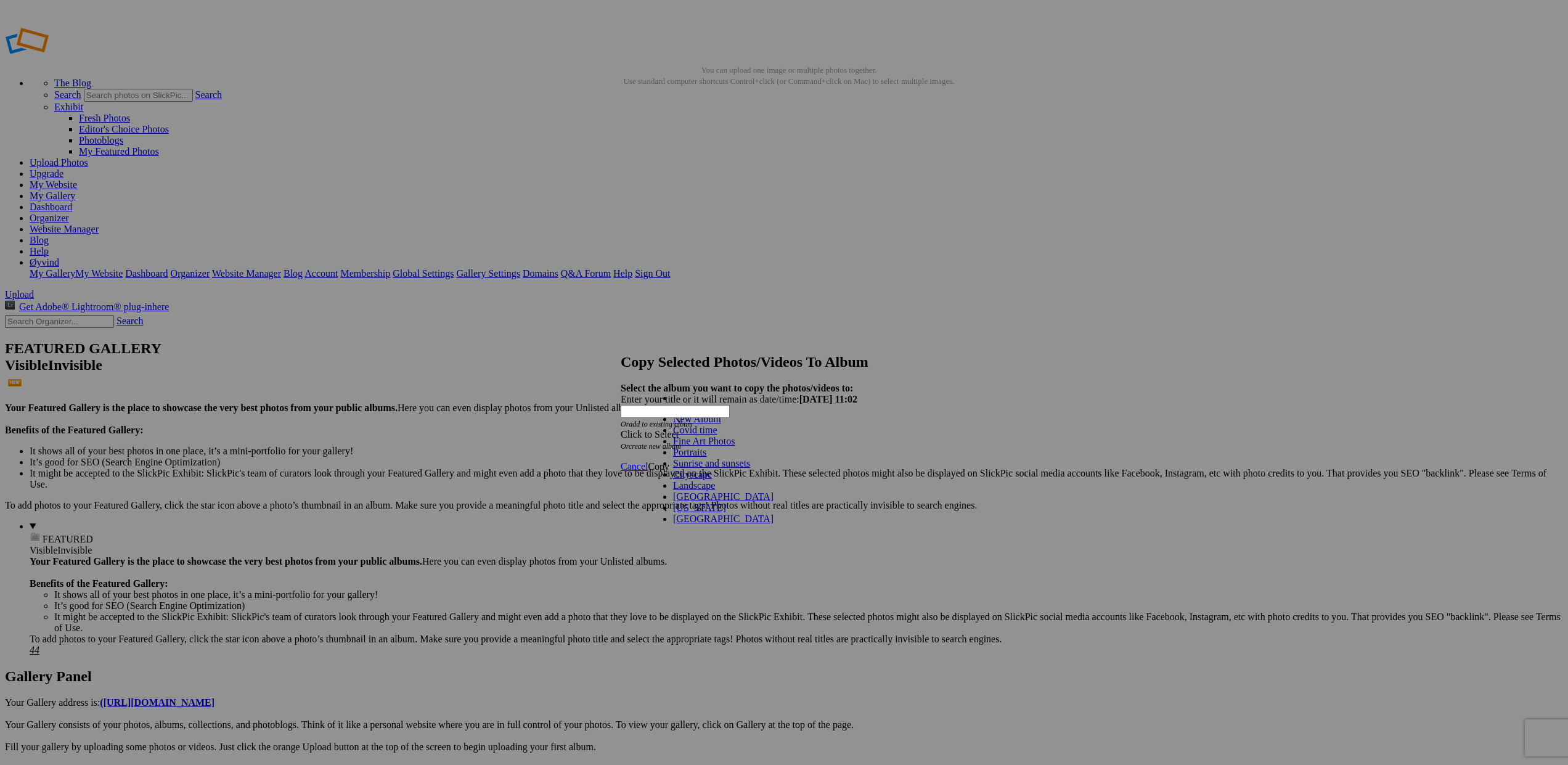
click at [673, 480] on link "Cityscape" at bounding box center [692, 474] width 39 height 10
click at [669, 461] on span "Copy" at bounding box center [658, 466] width 21 height 10
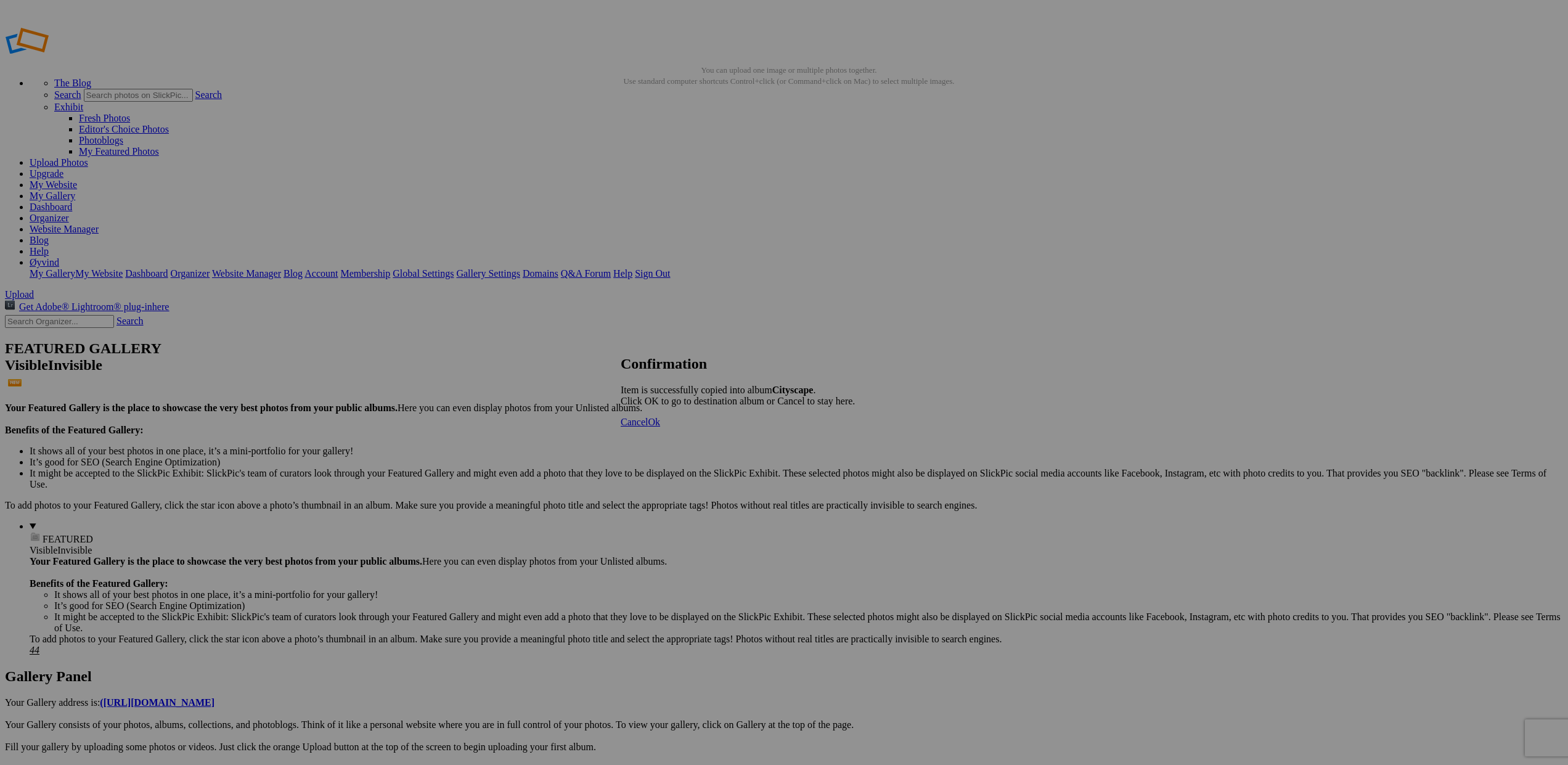
click at [660, 427] on span "Ok" at bounding box center [654, 421] width 12 height 10
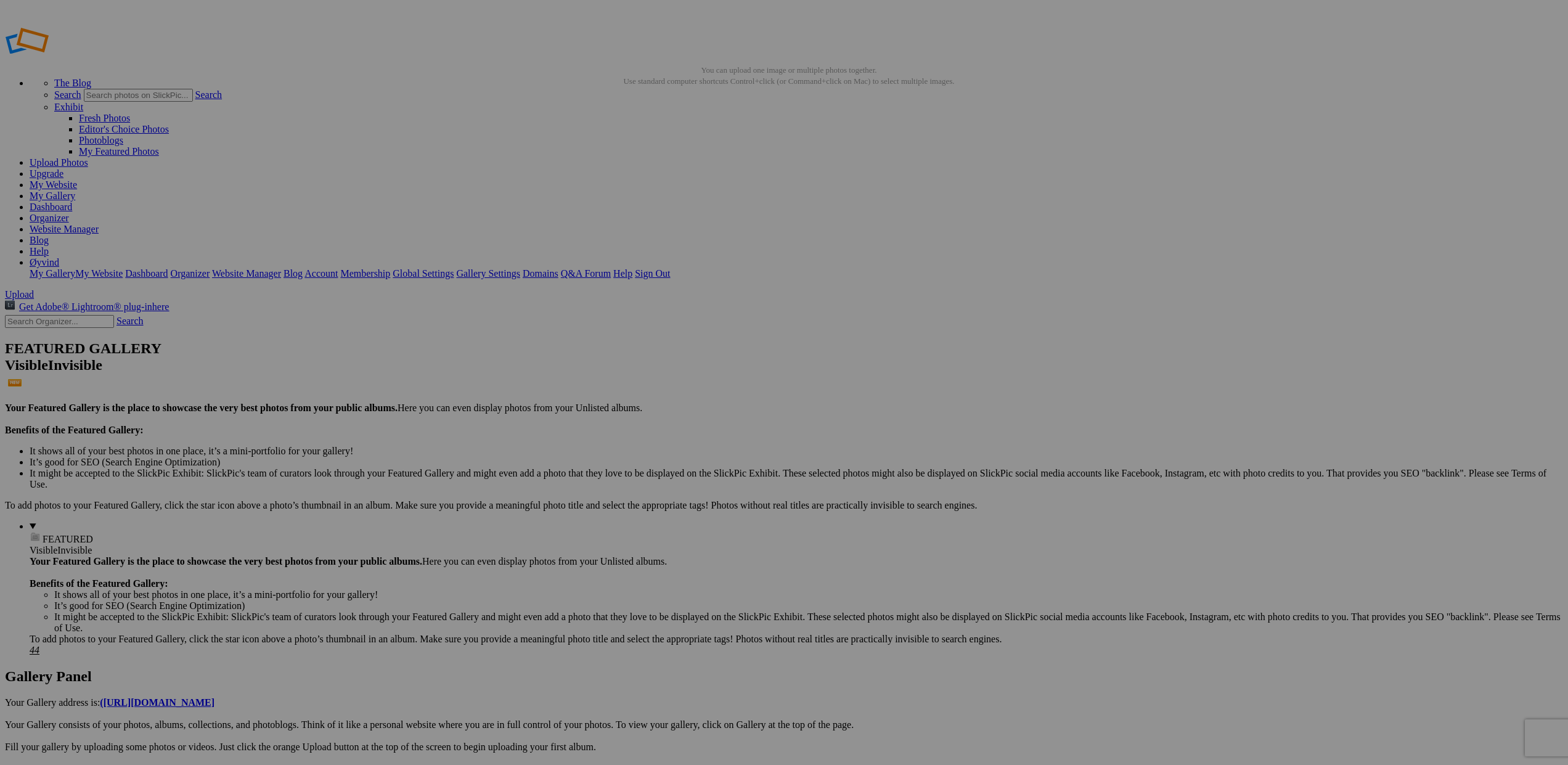
click at [621, 429] on span at bounding box center [621, 434] width 0 height 10
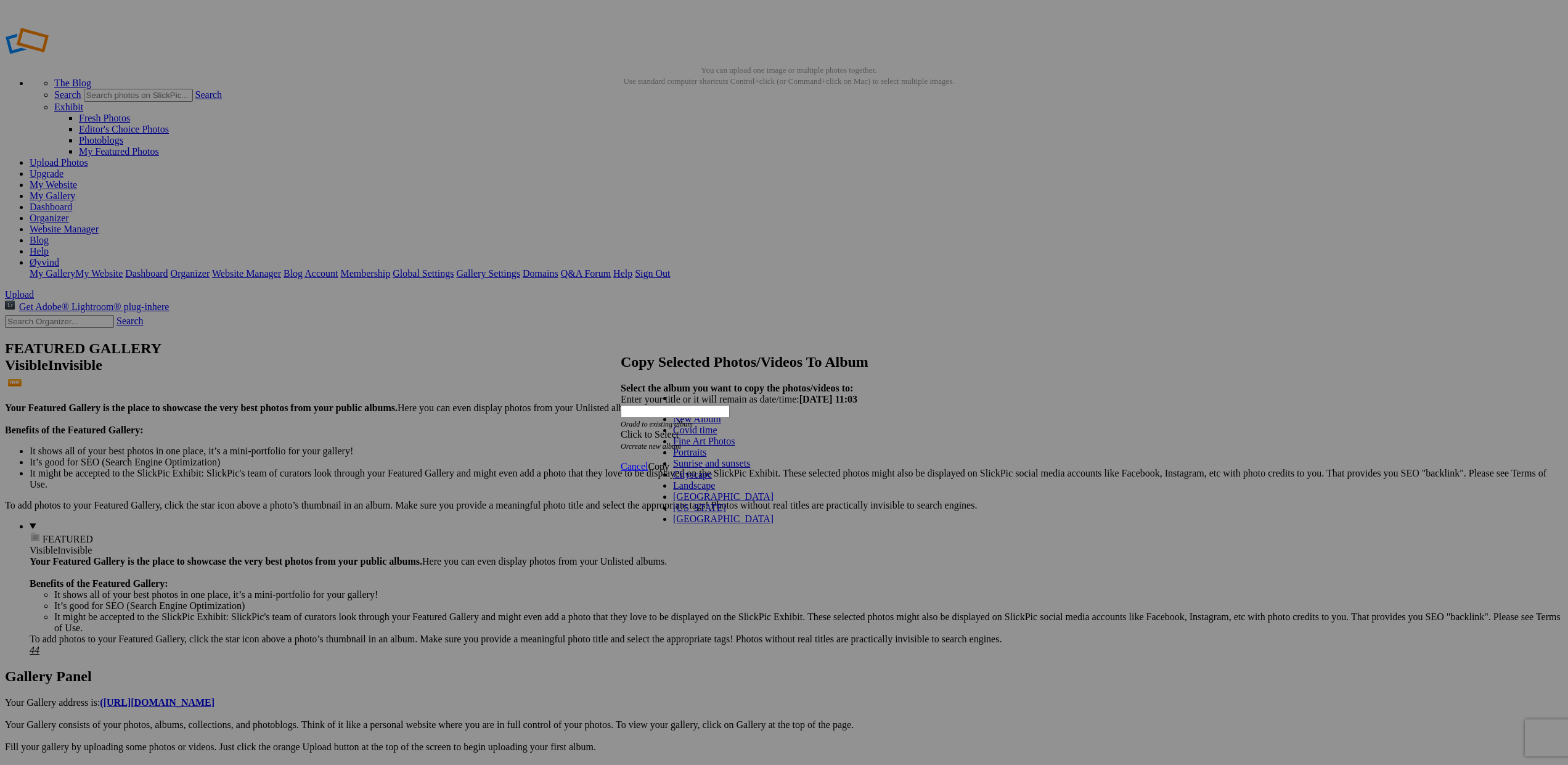
click at [703, 480] on link "Cityscape" at bounding box center [692, 474] width 39 height 10
click at [669, 461] on span "Copy" at bounding box center [658, 466] width 21 height 10
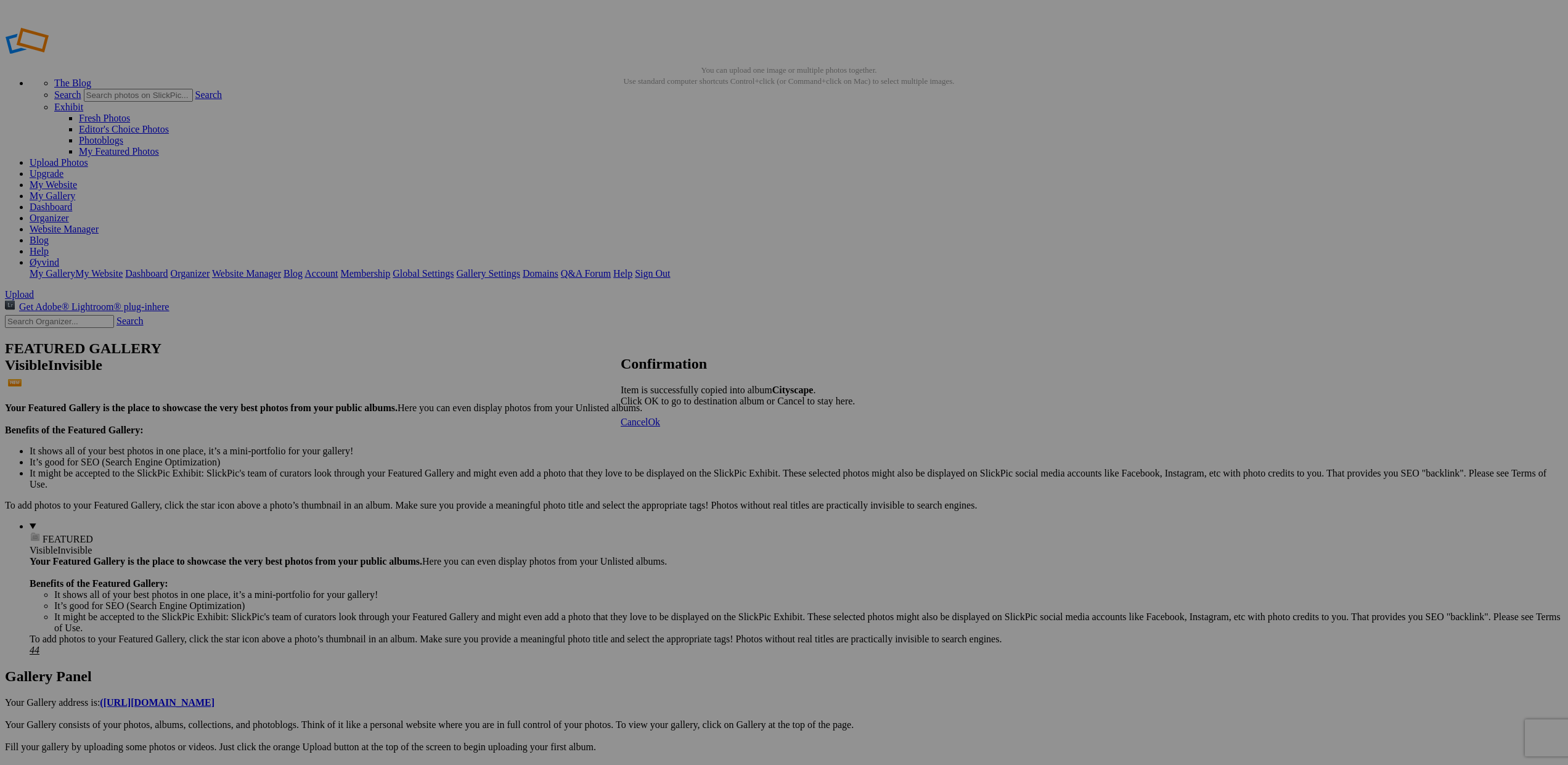
click at [660, 427] on span "Ok" at bounding box center [654, 421] width 12 height 10
